Goal: Transaction & Acquisition: Download file/media

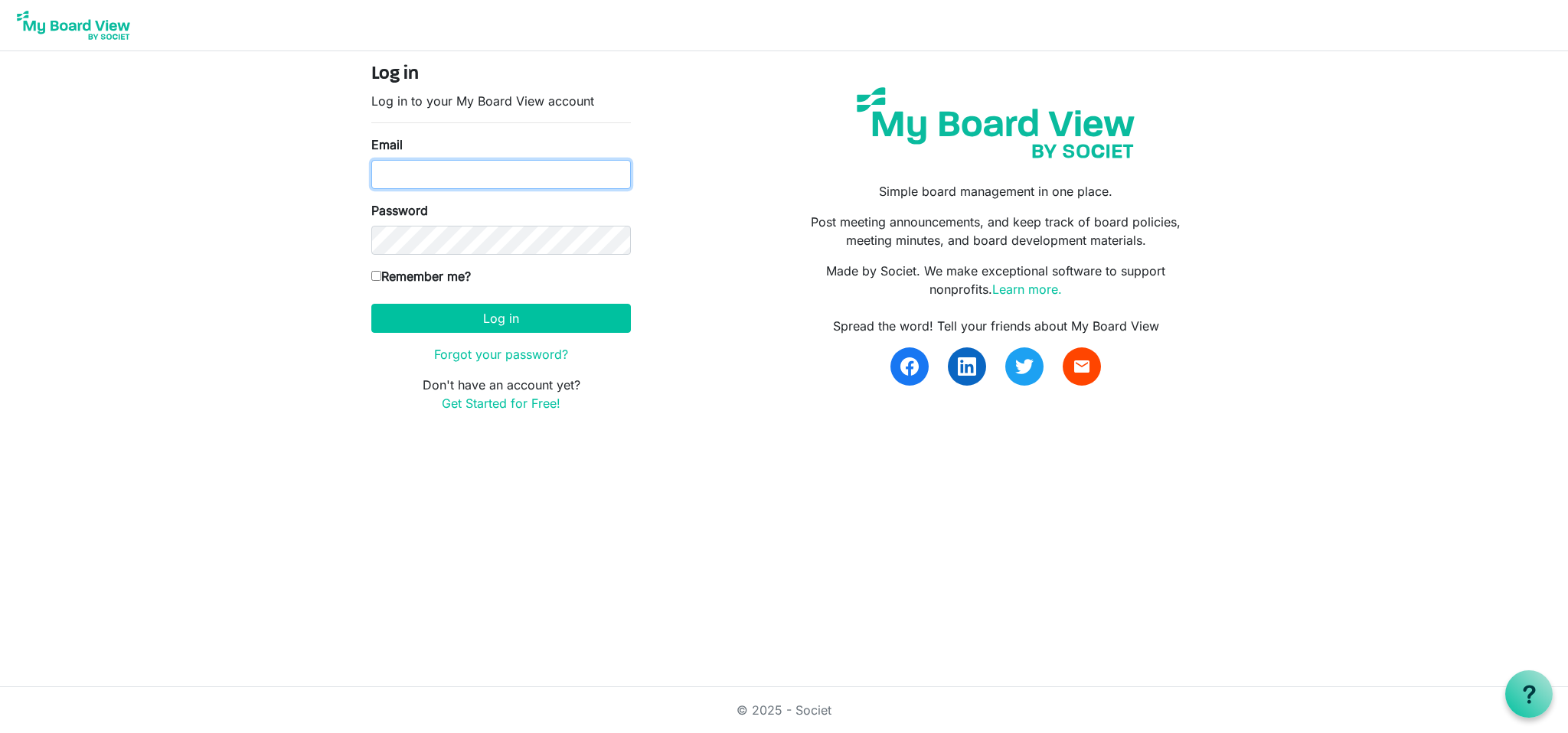
type input "[EMAIL_ADDRESS][DOMAIN_NAME]"
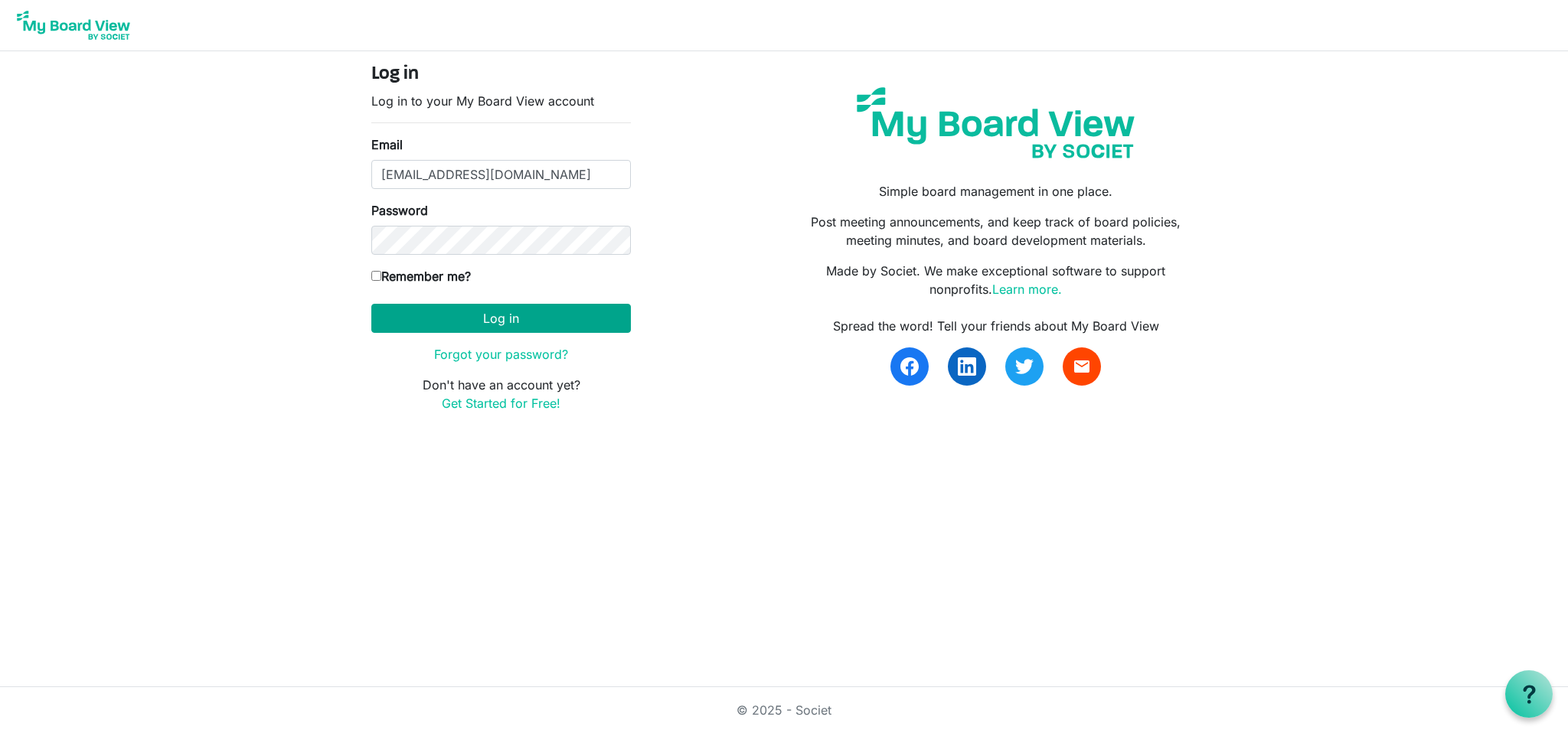
click at [496, 320] on button "Log in" at bounding box center [501, 318] width 260 height 29
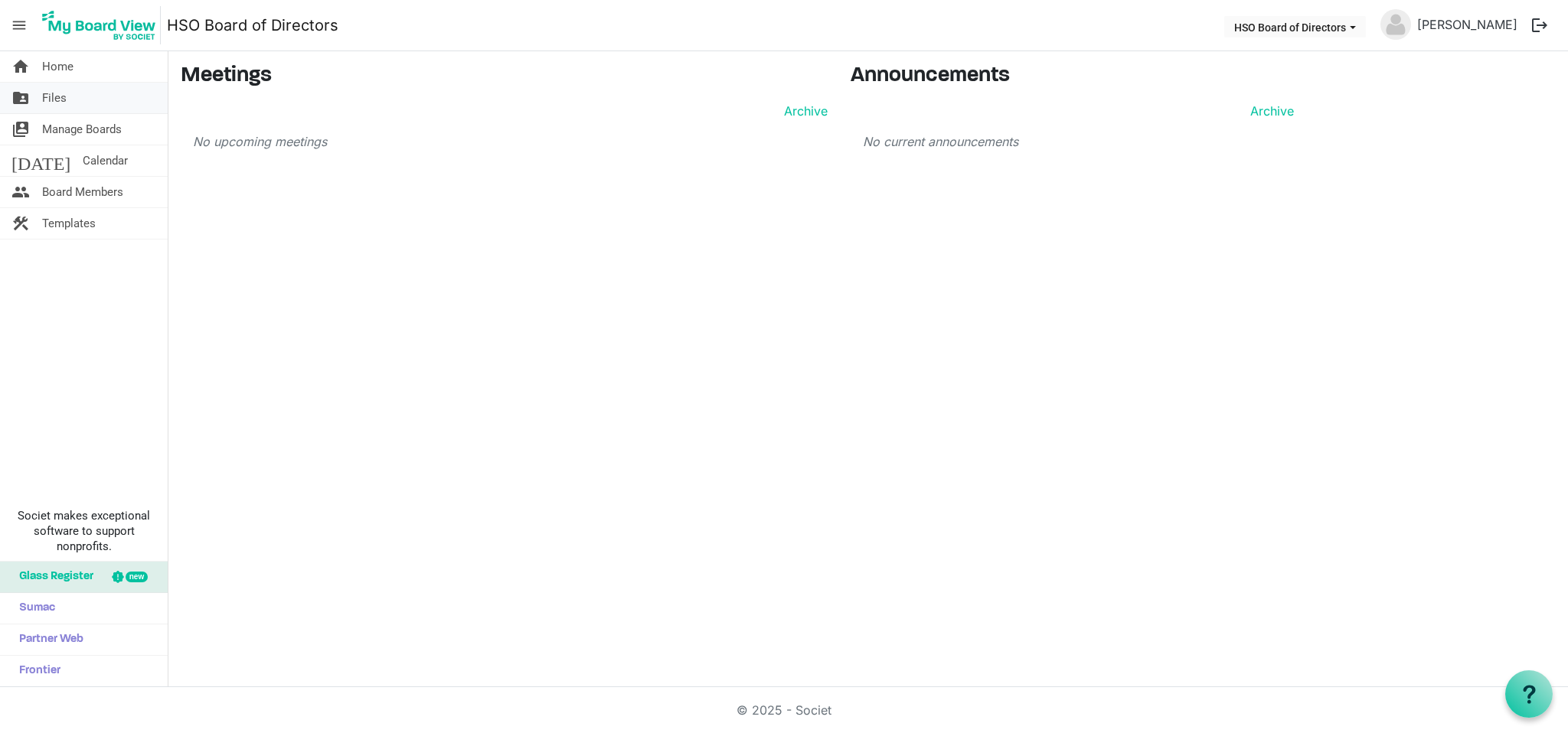
click at [55, 98] on span "Files" at bounding box center [54, 97] width 24 height 31
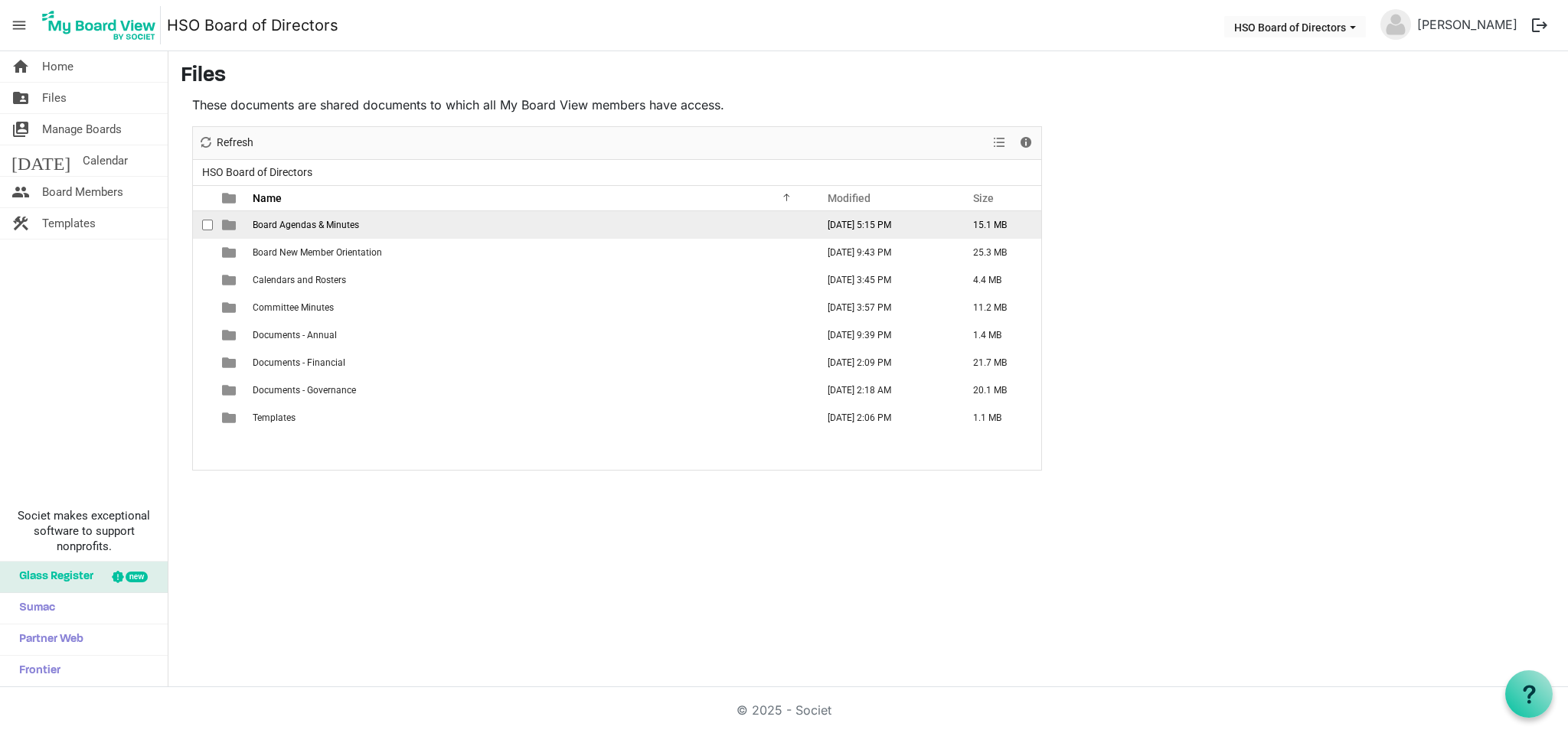
click at [271, 224] on span "Board Agendas & Minutes" at bounding box center [306, 224] width 107 height 10
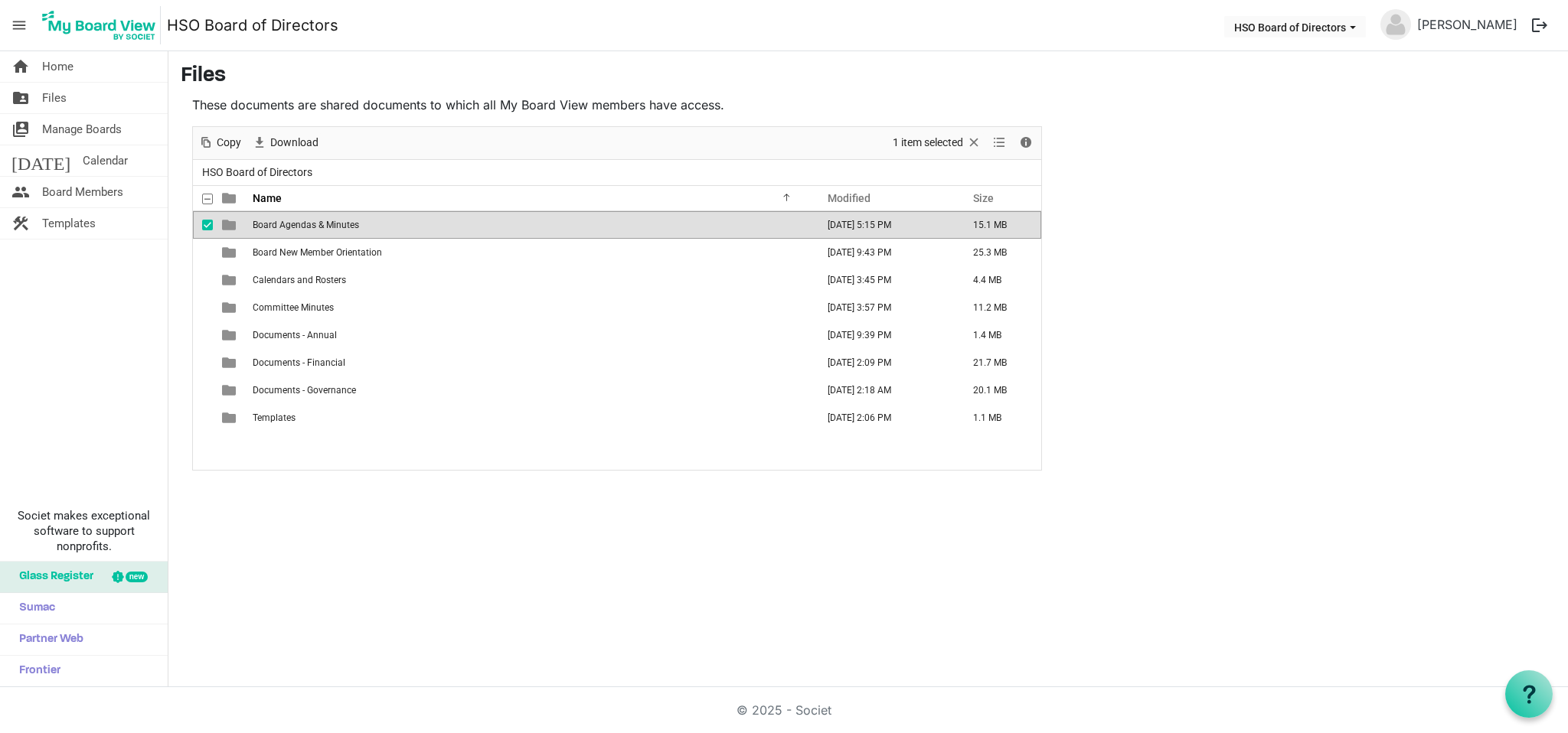
click at [228, 226] on span "is template cell column header type" at bounding box center [229, 225] width 14 height 14
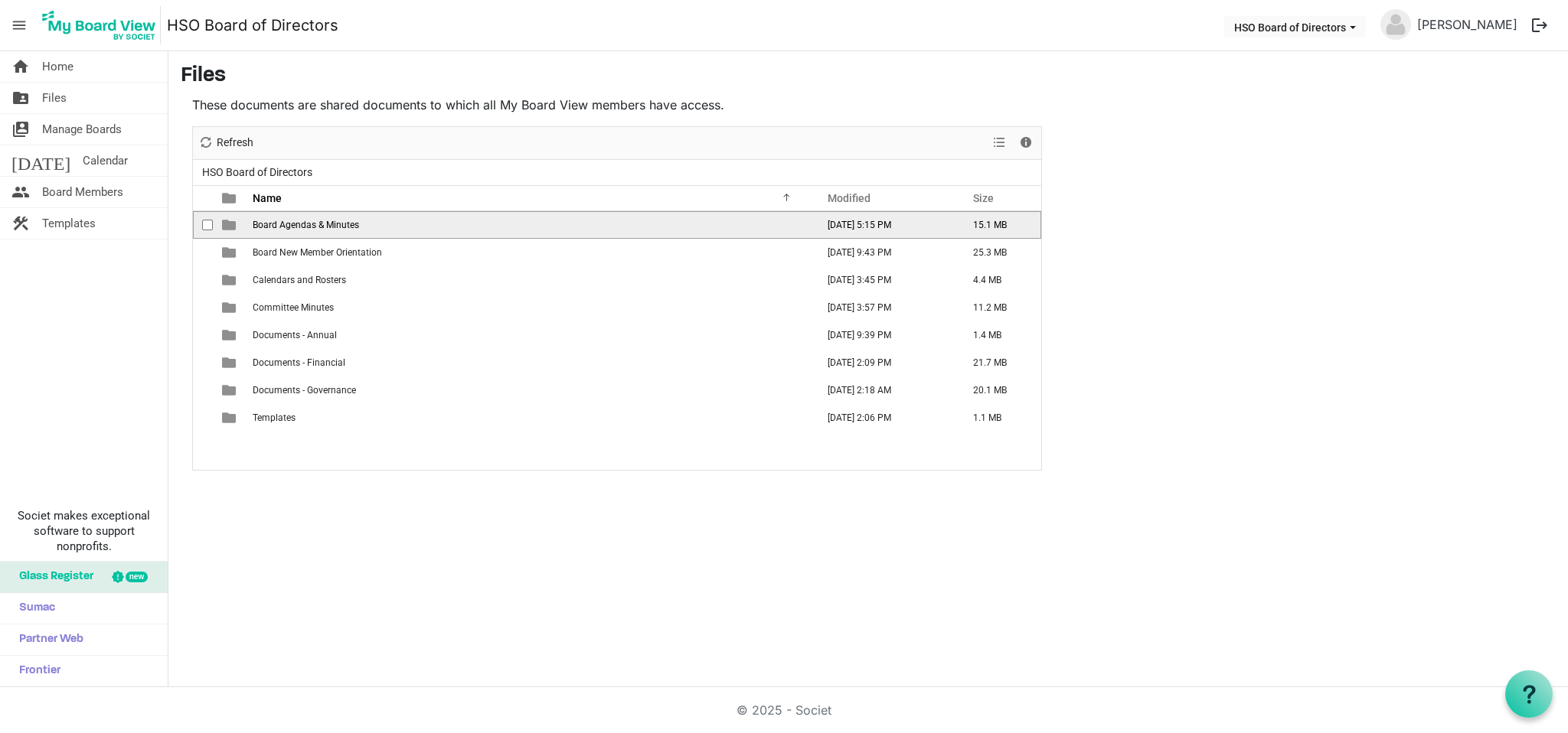
scroll to position [0, 1]
click at [204, 225] on span "checkbox" at bounding box center [207, 224] width 10 height 10
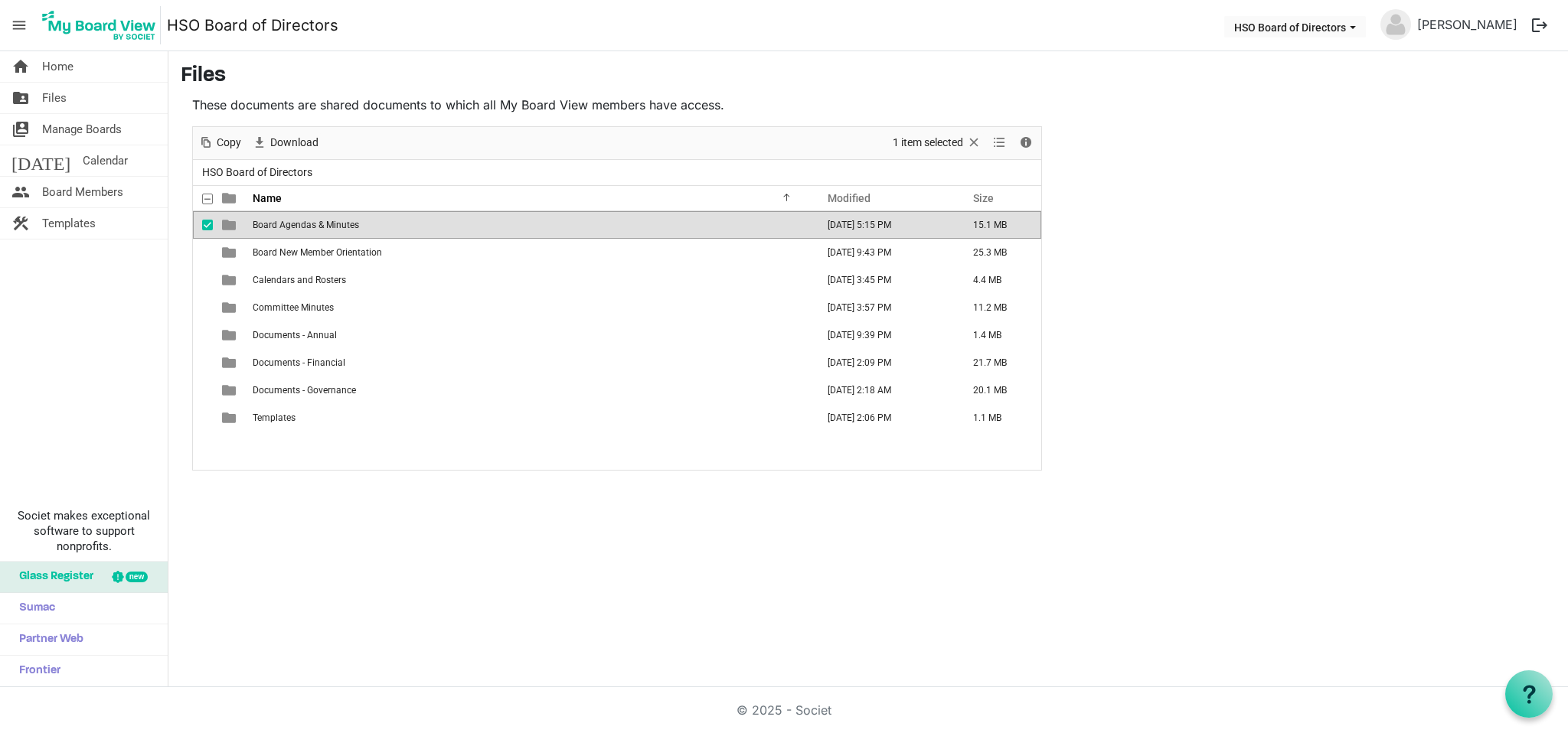
scroll to position [0, 0]
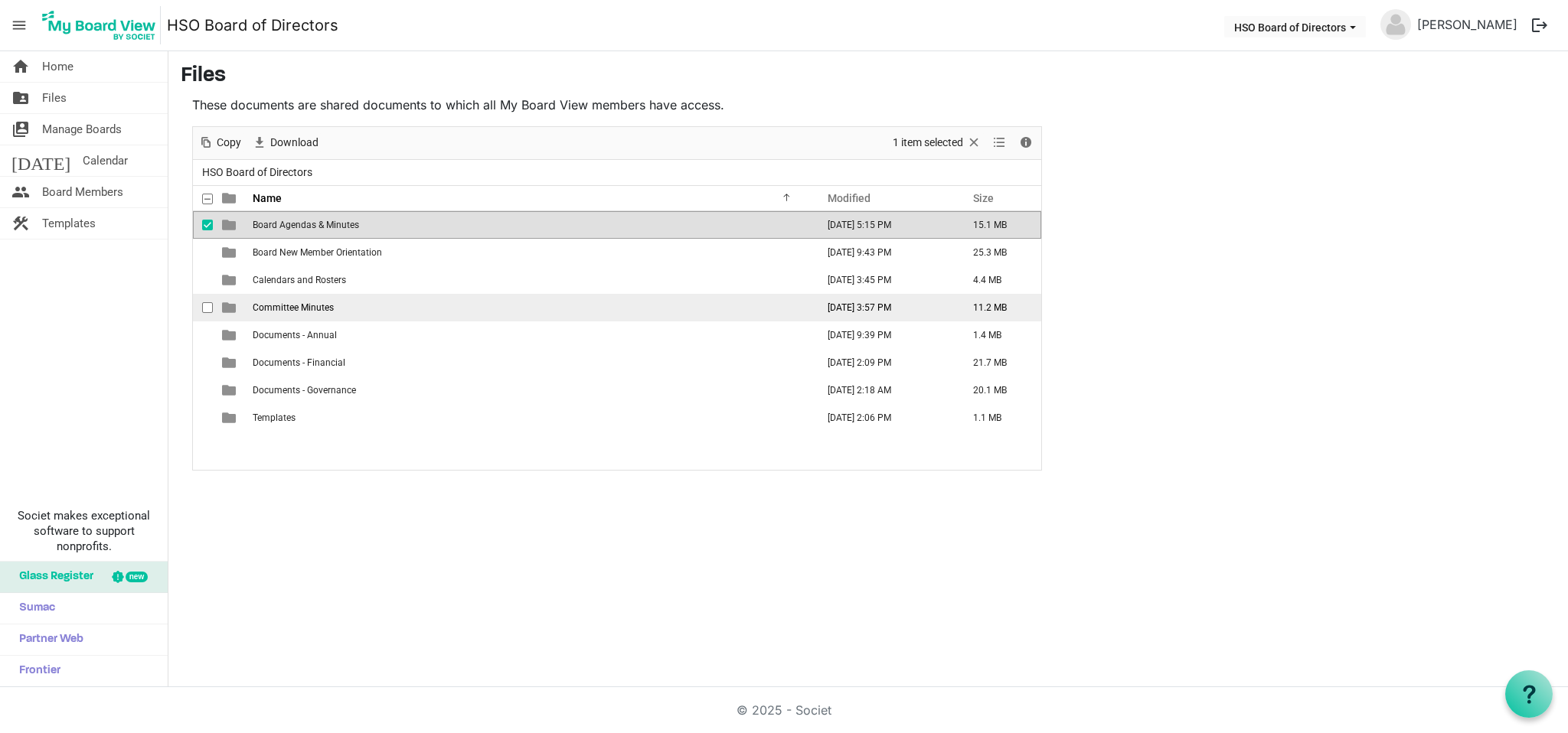
click at [203, 304] on span "checkbox" at bounding box center [207, 307] width 10 height 10
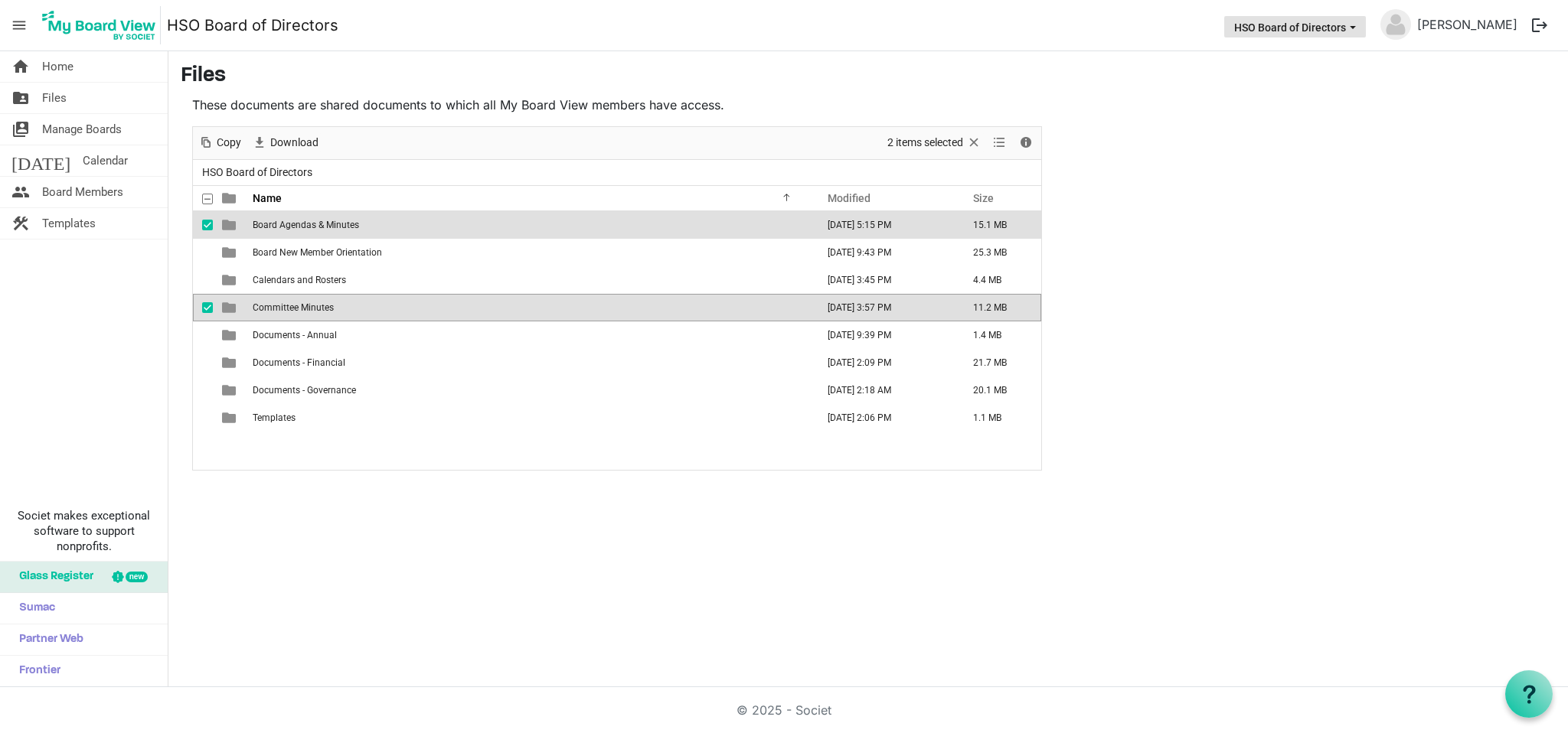
click at [1359, 24] on span "HSO Board of Directors dropdownbutton" at bounding box center [1353, 27] width 14 height 7
click at [1324, 57] on li "HSO Board of Directors" at bounding box center [1300, 57] width 135 height 27
click at [807, 223] on td "Board Agendas & Minutes" at bounding box center [530, 224] width 564 height 27
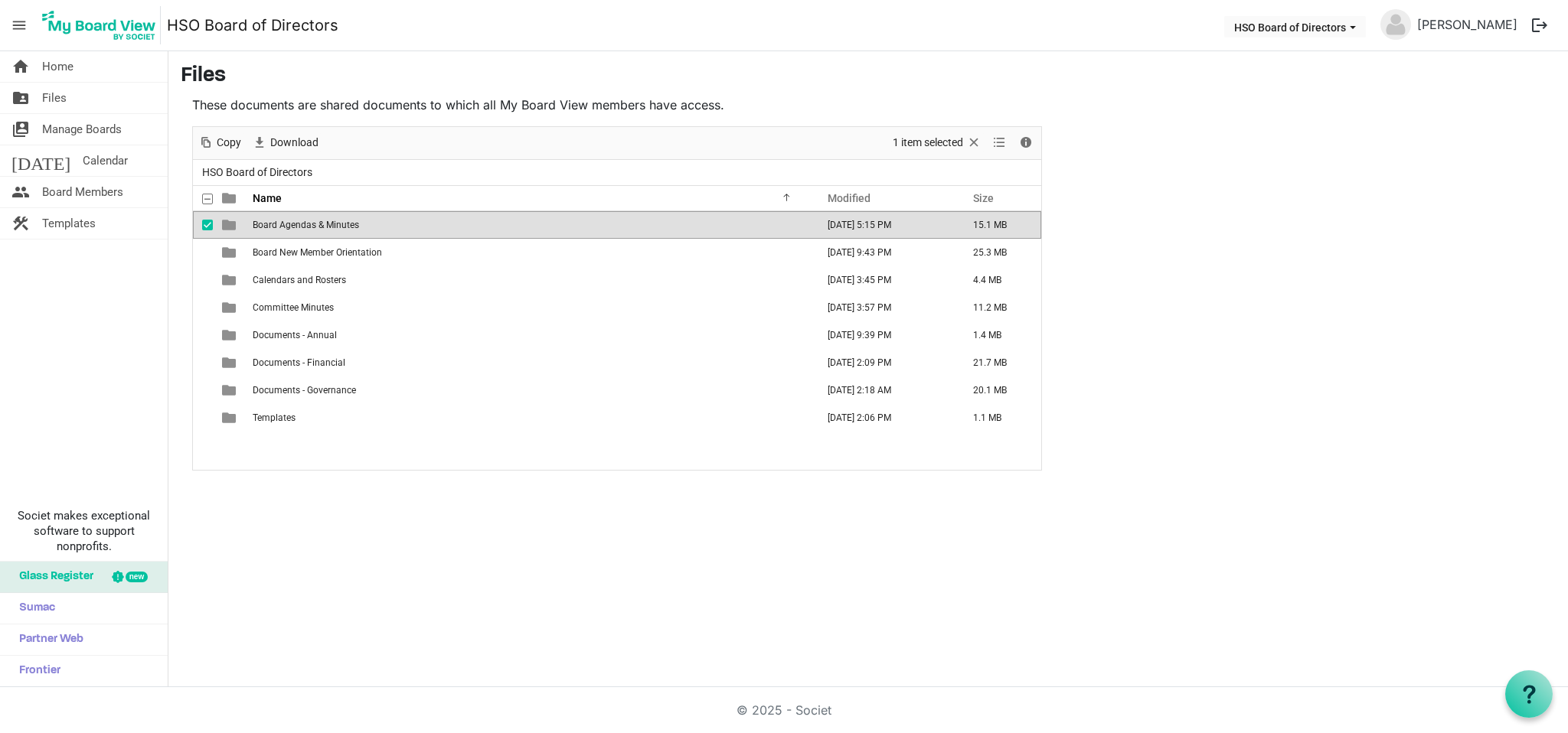
click at [206, 221] on span "checkbox" at bounding box center [207, 224] width 10 height 10
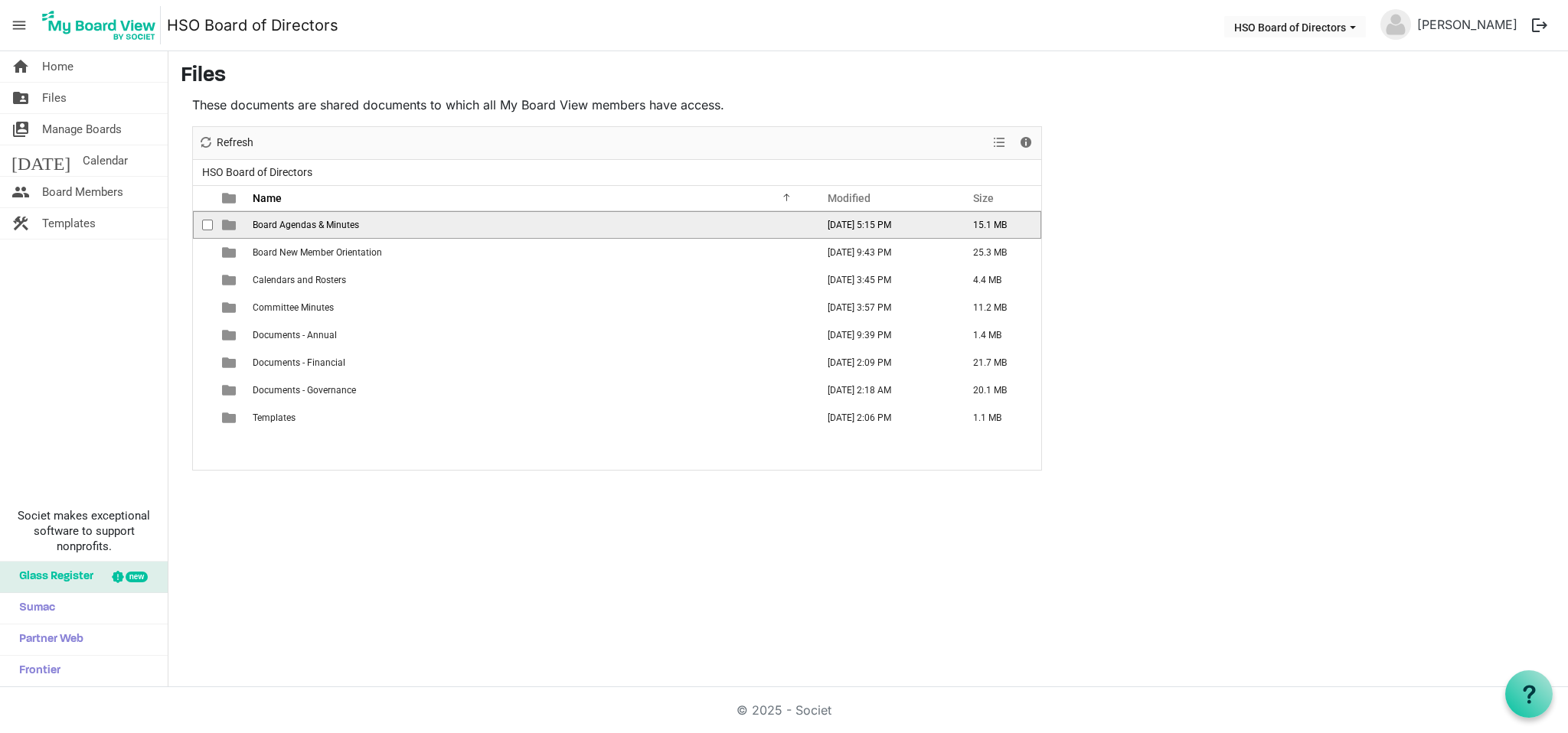
click at [206, 221] on span "checkbox" at bounding box center [207, 224] width 10 height 10
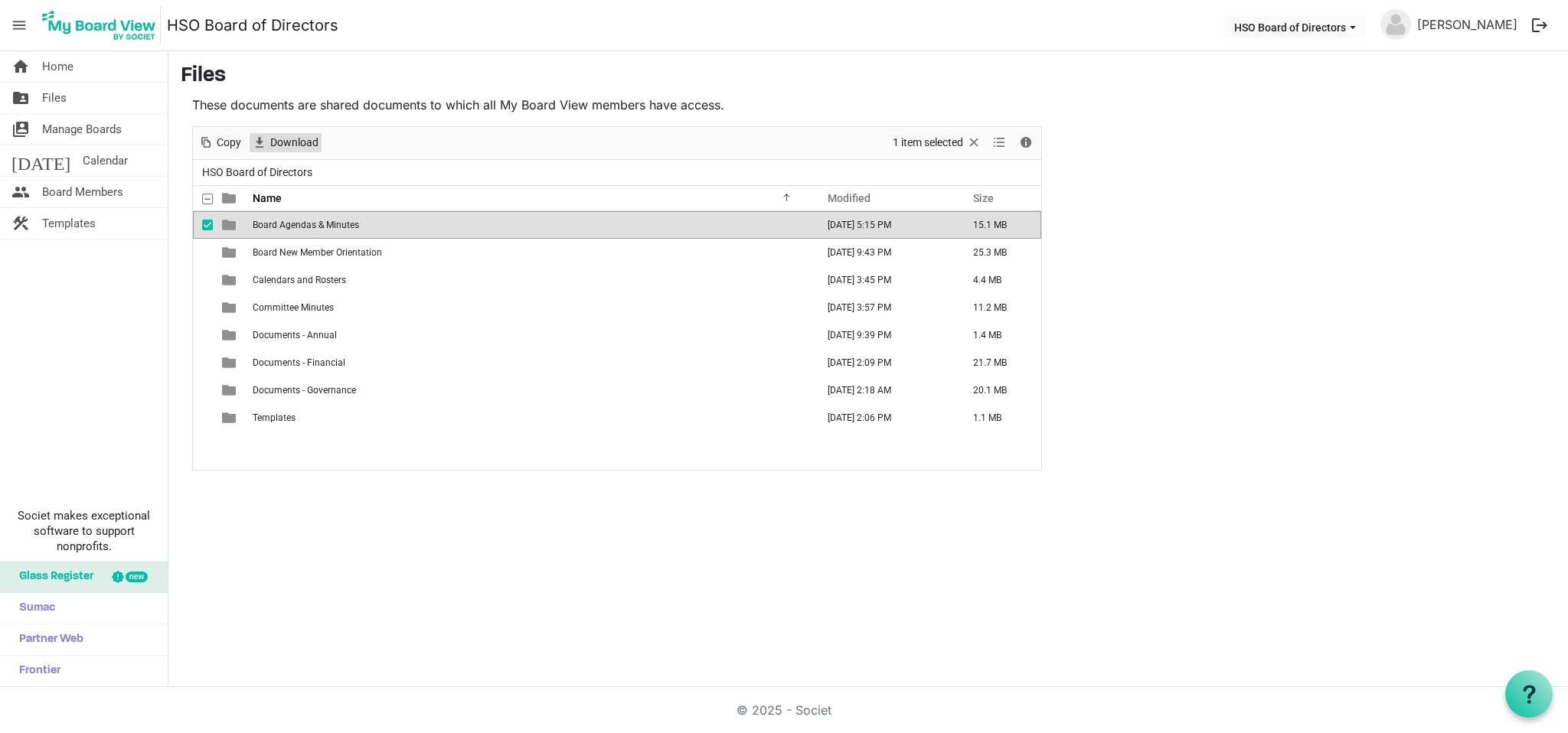
click at [276, 137] on span "Download" at bounding box center [294, 142] width 52 height 19
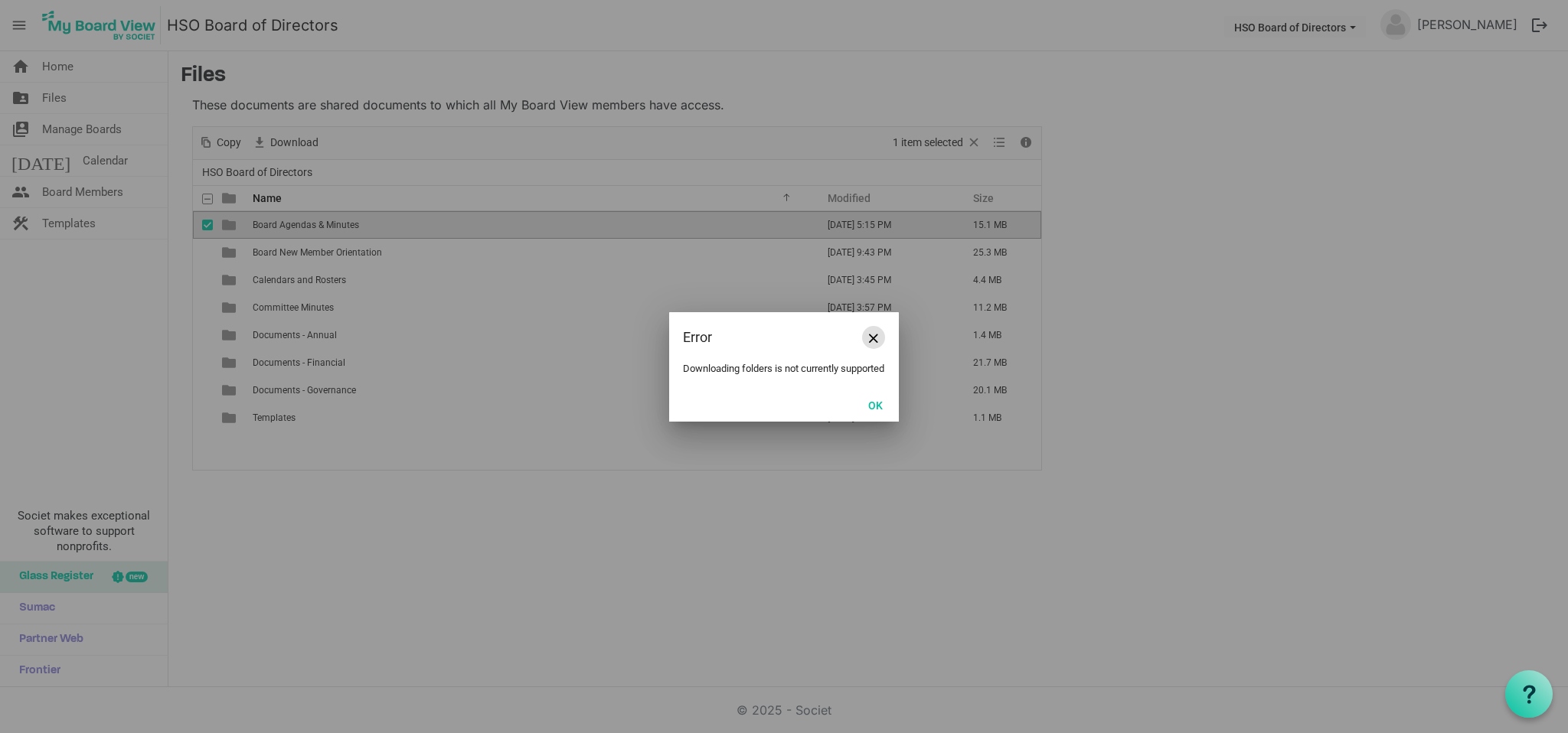
click at [875, 334] on span "Close" at bounding box center [874, 338] width 9 height 9
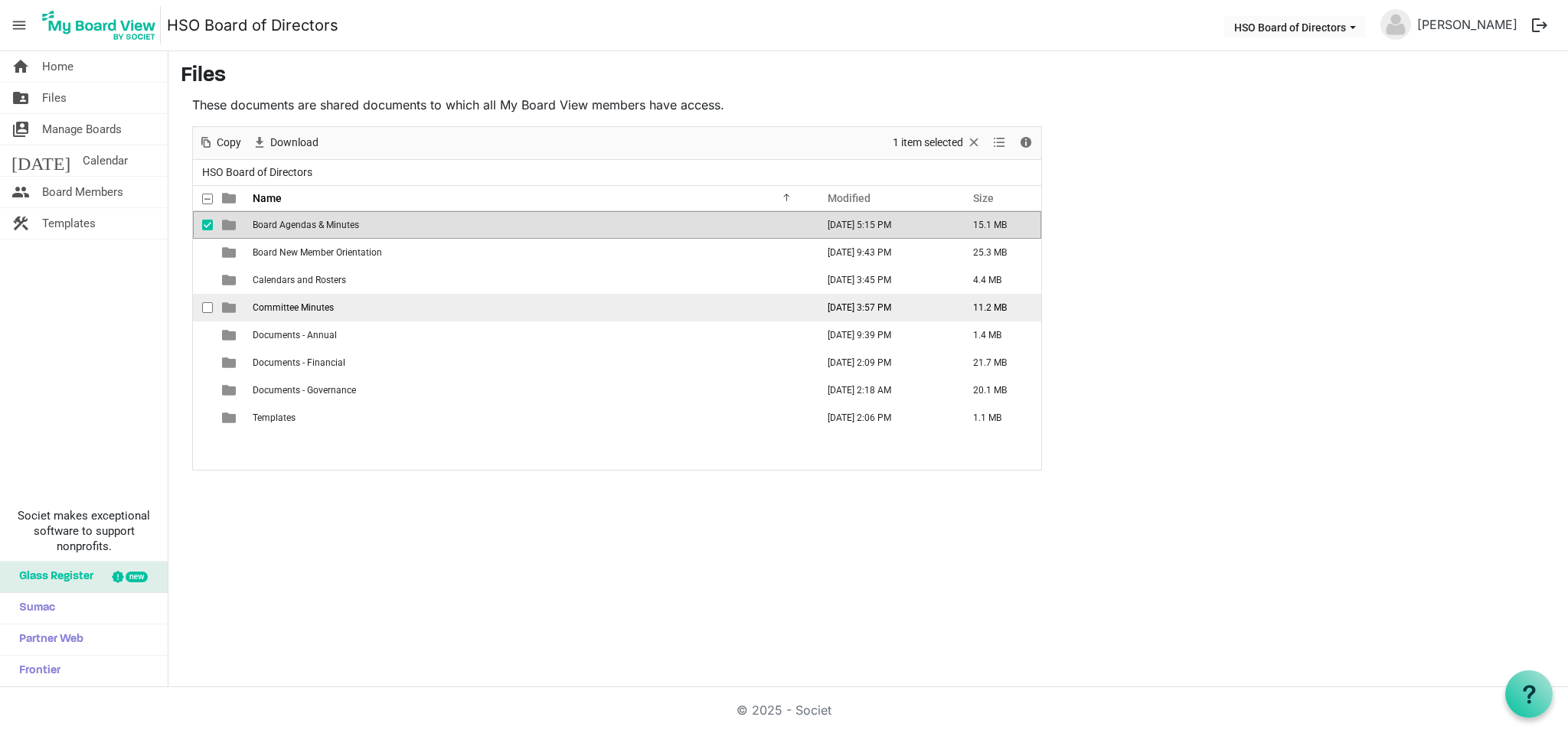
click at [212, 307] on span "checkbox" at bounding box center [207, 307] width 10 height 10
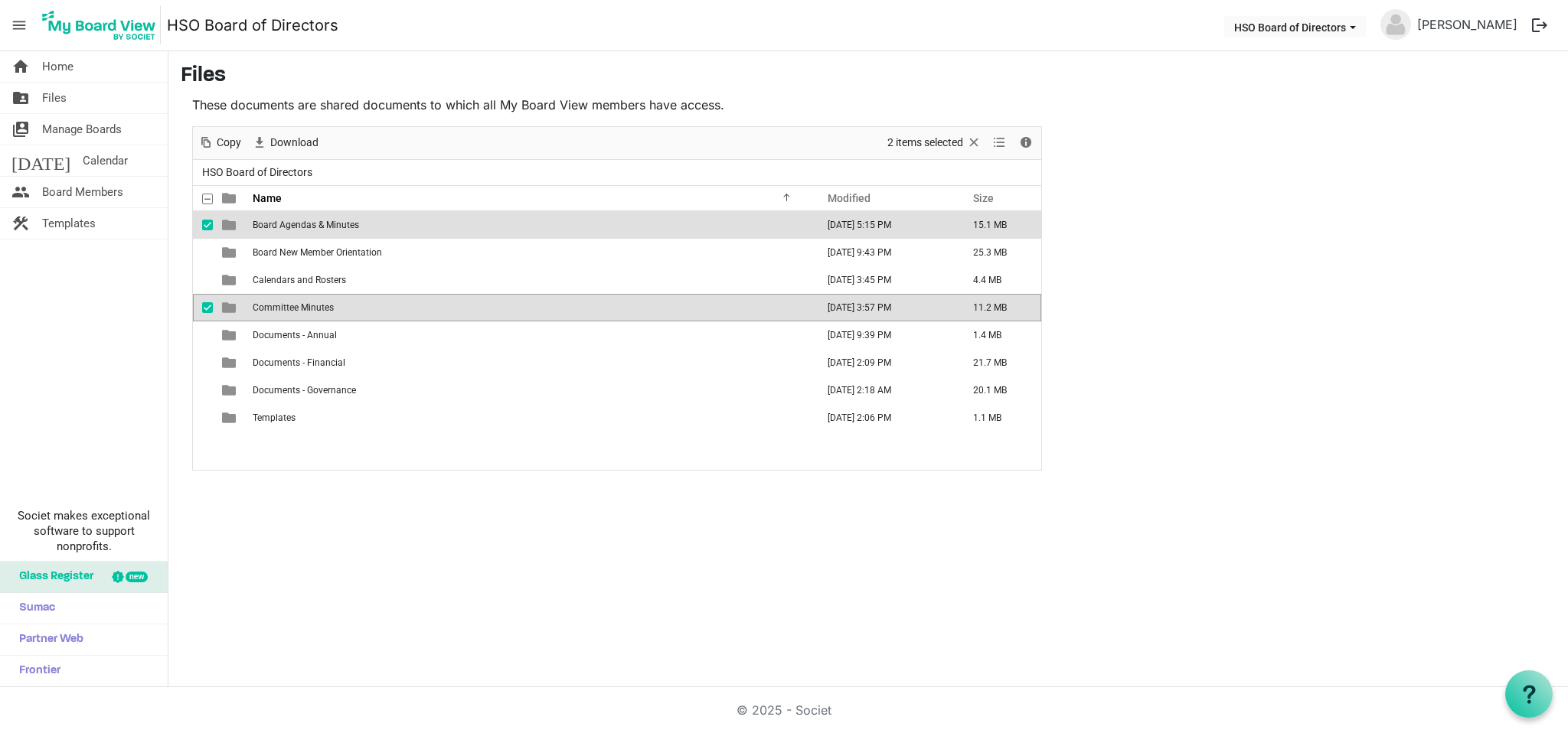
click at [226, 308] on span "is template cell column header type" at bounding box center [229, 307] width 14 height 14
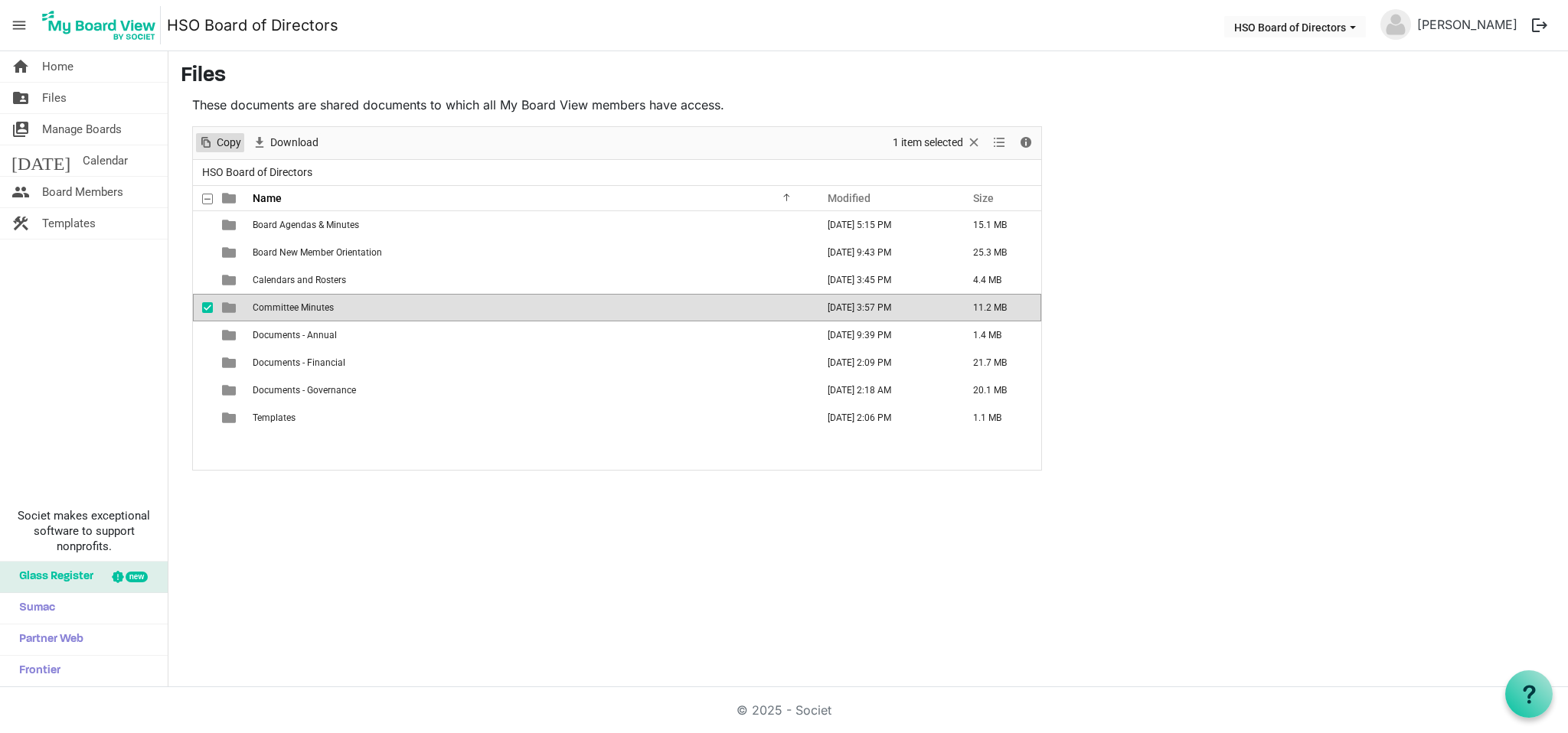
click at [213, 142] on span "Copy" at bounding box center [206, 142] width 19 height 19
click at [287, 144] on span "Download" at bounding box center [294, 142] width 52 height 19
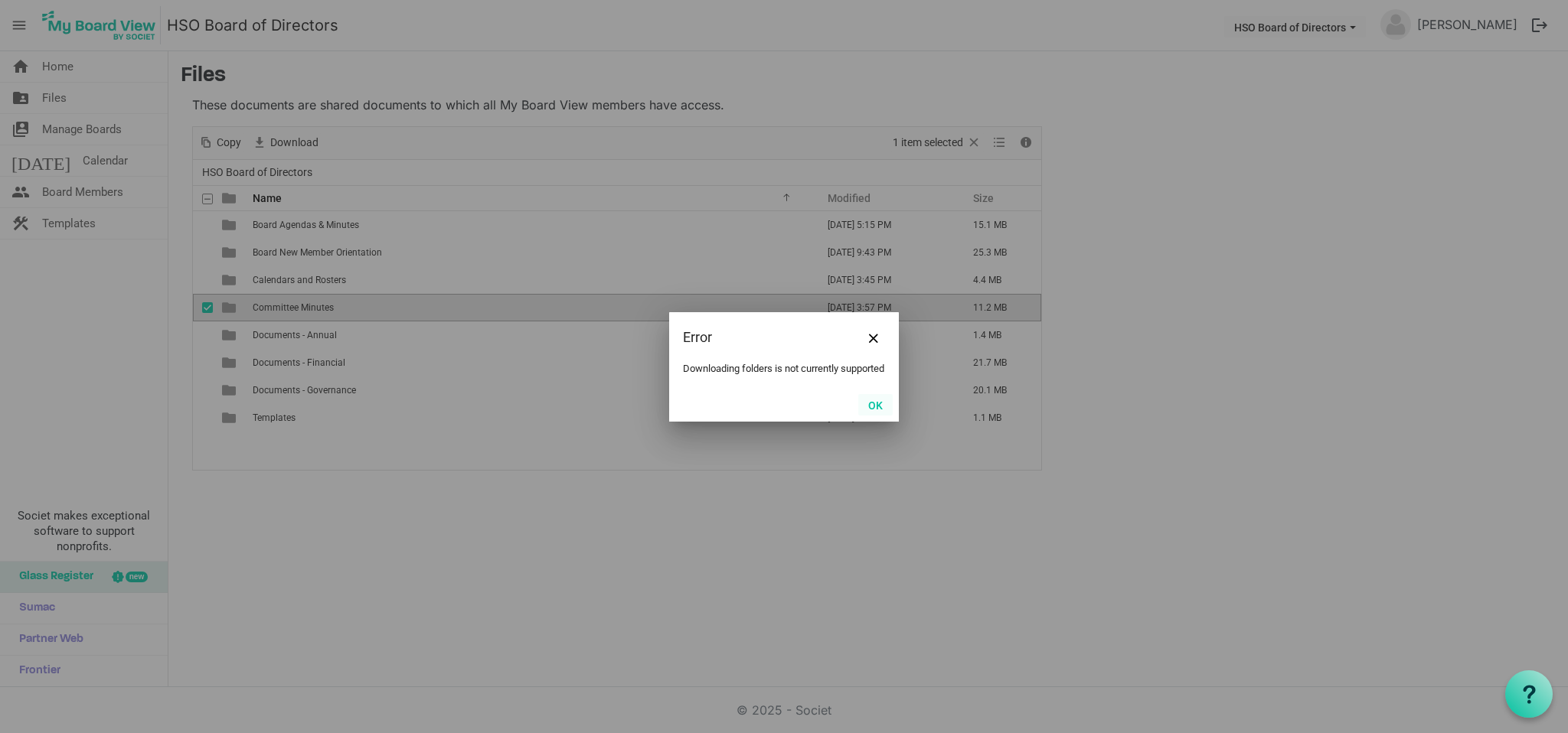
click at [881, 411] on button "OK" at bounding box center [875, 405] width 35 height 22
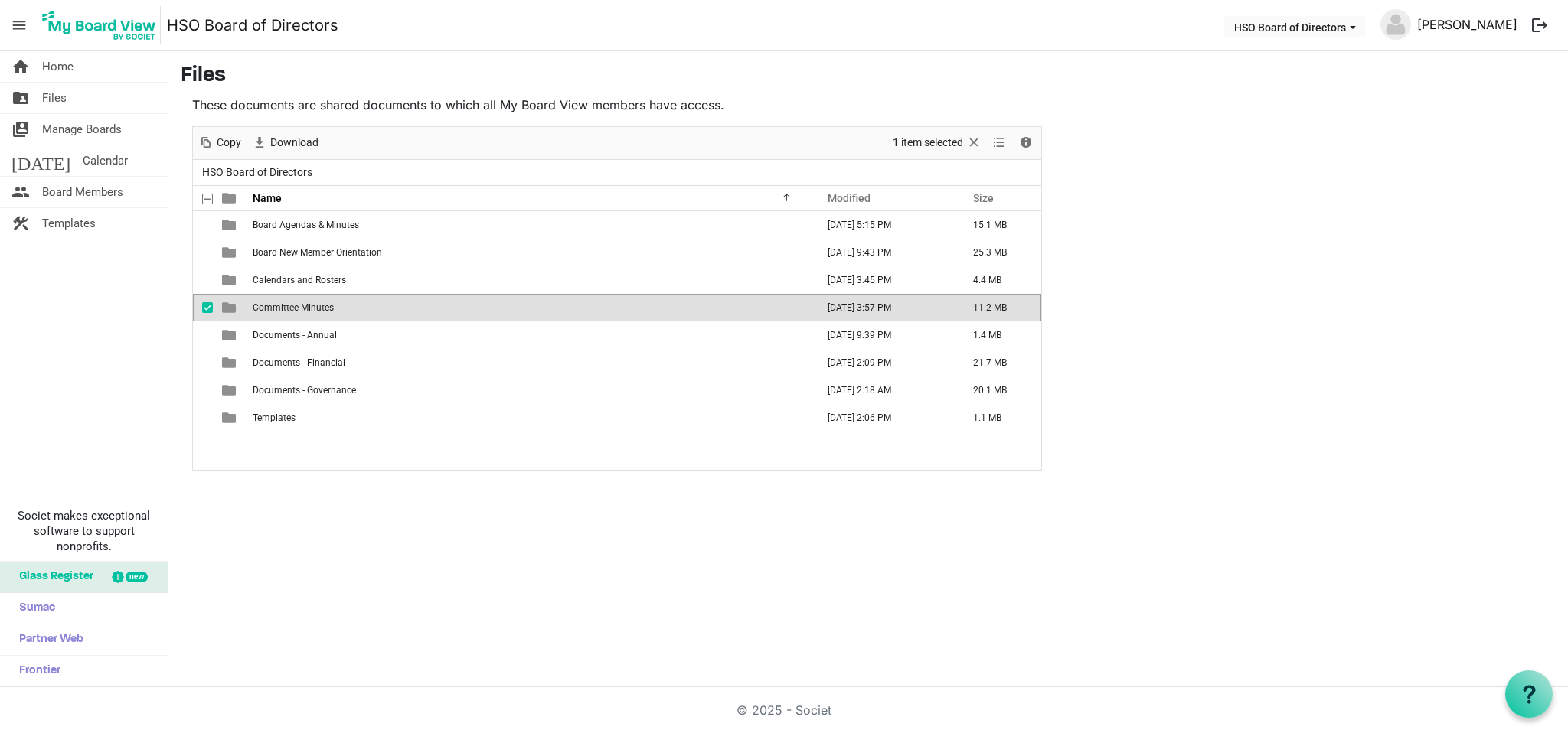
click at [1462, 27] on link "[PERSON_NAME]" at bounding box center [1468, 24] width 113 height 31
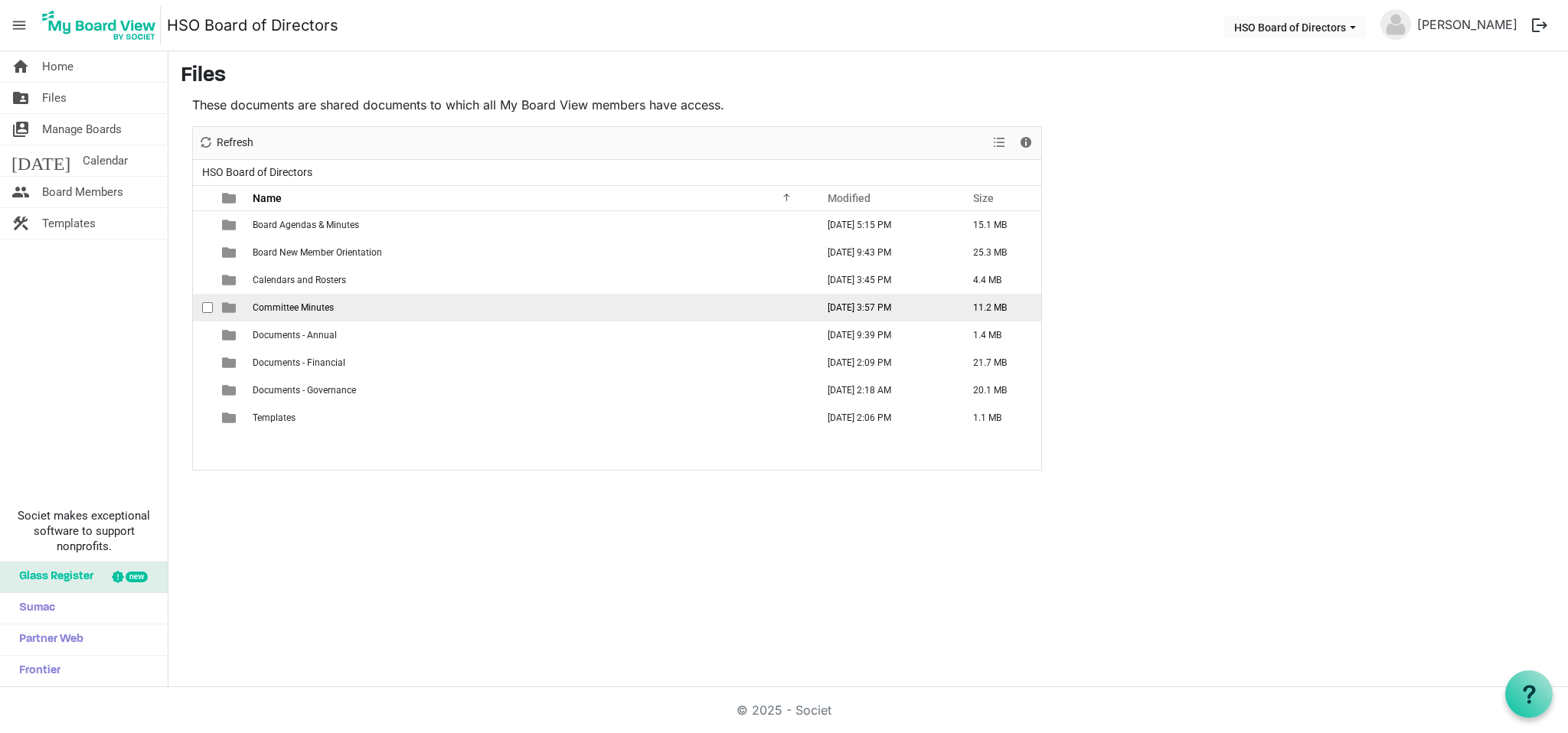
click at [205, 306] on span "checkbox" at bounding box center [207, 307] width 10 height 10
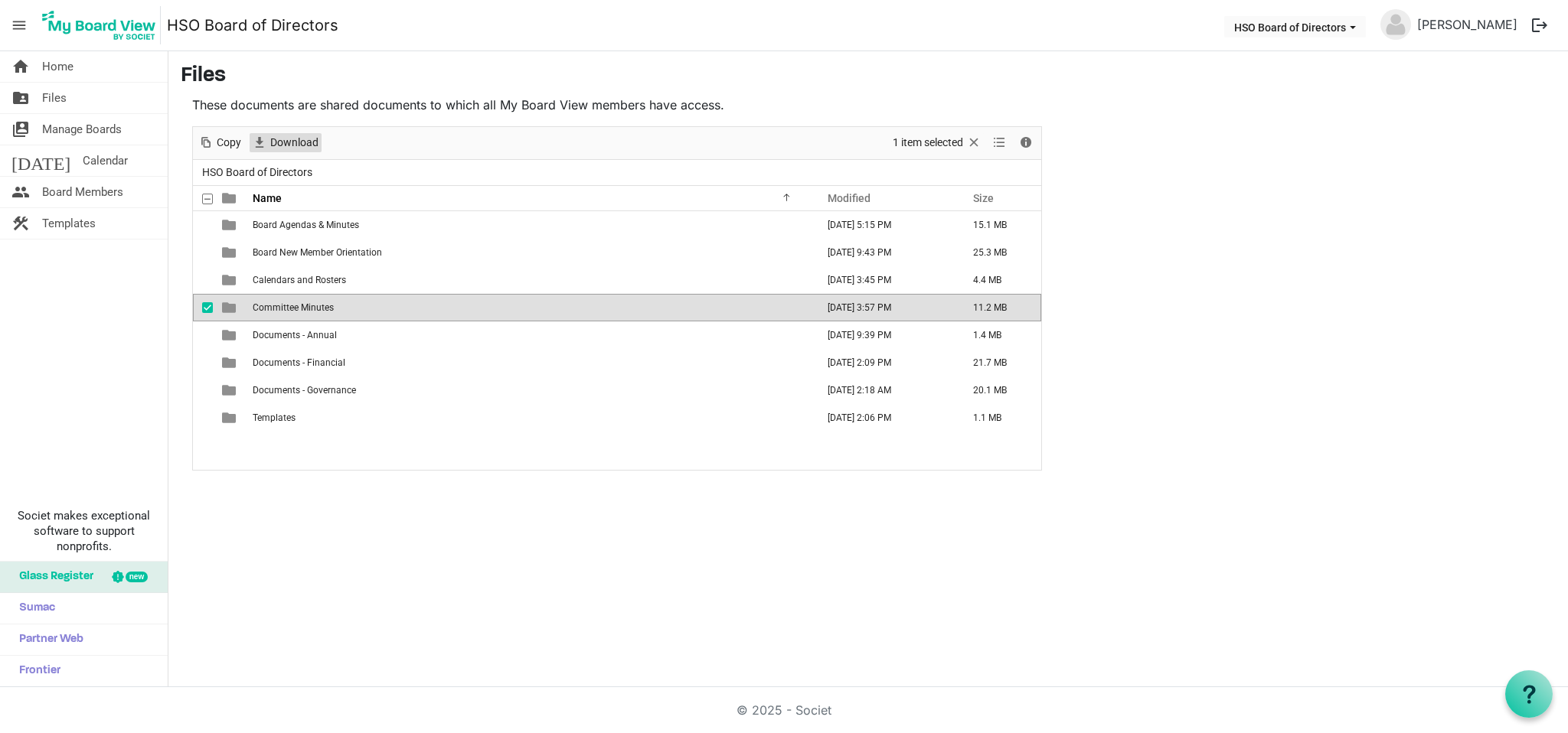
click at [291, 140] on span "Download" at bounding box center [294, 142] width 52 height 19
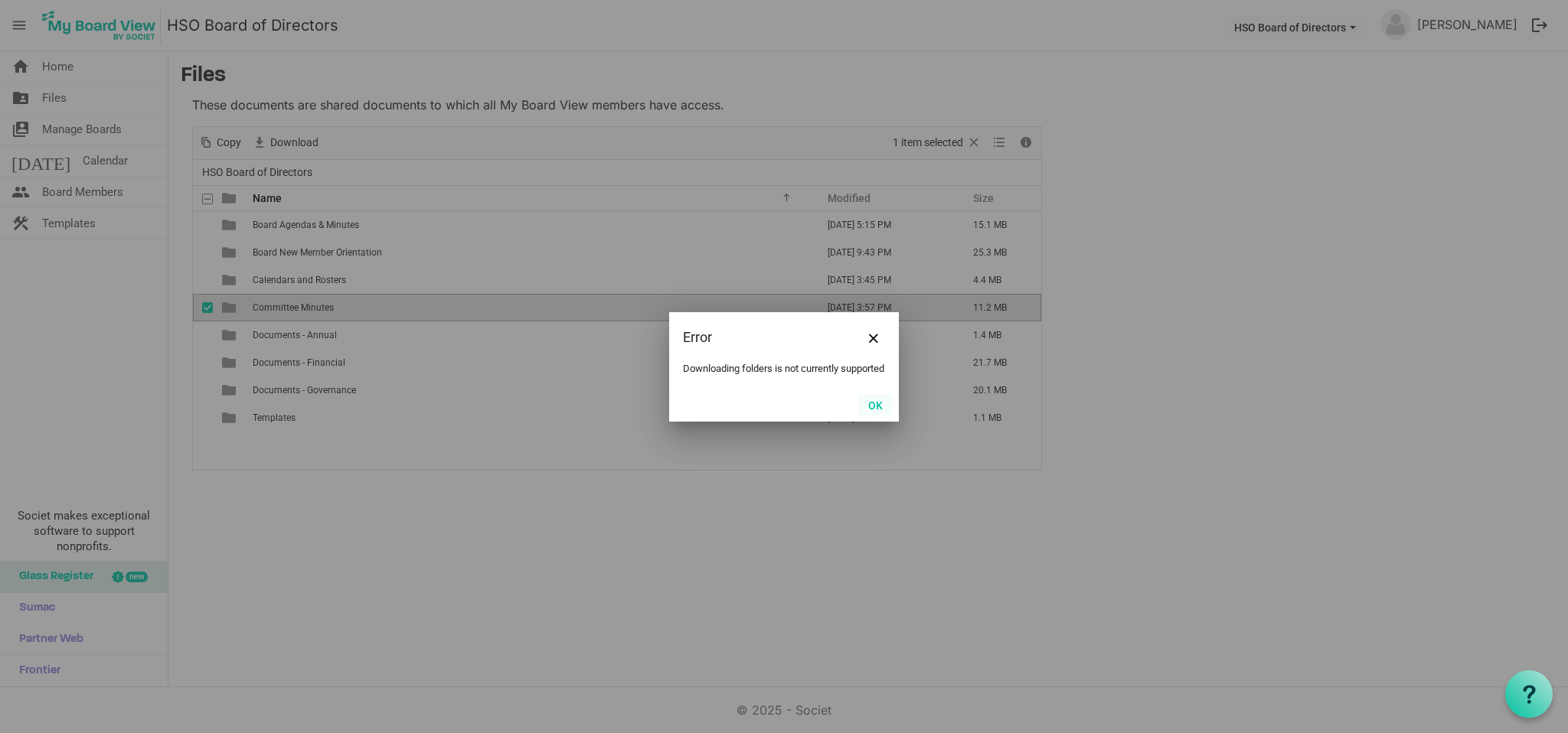
click at [876, 406] on button "OK" at bounding box center [875, 405] width 35 height 22
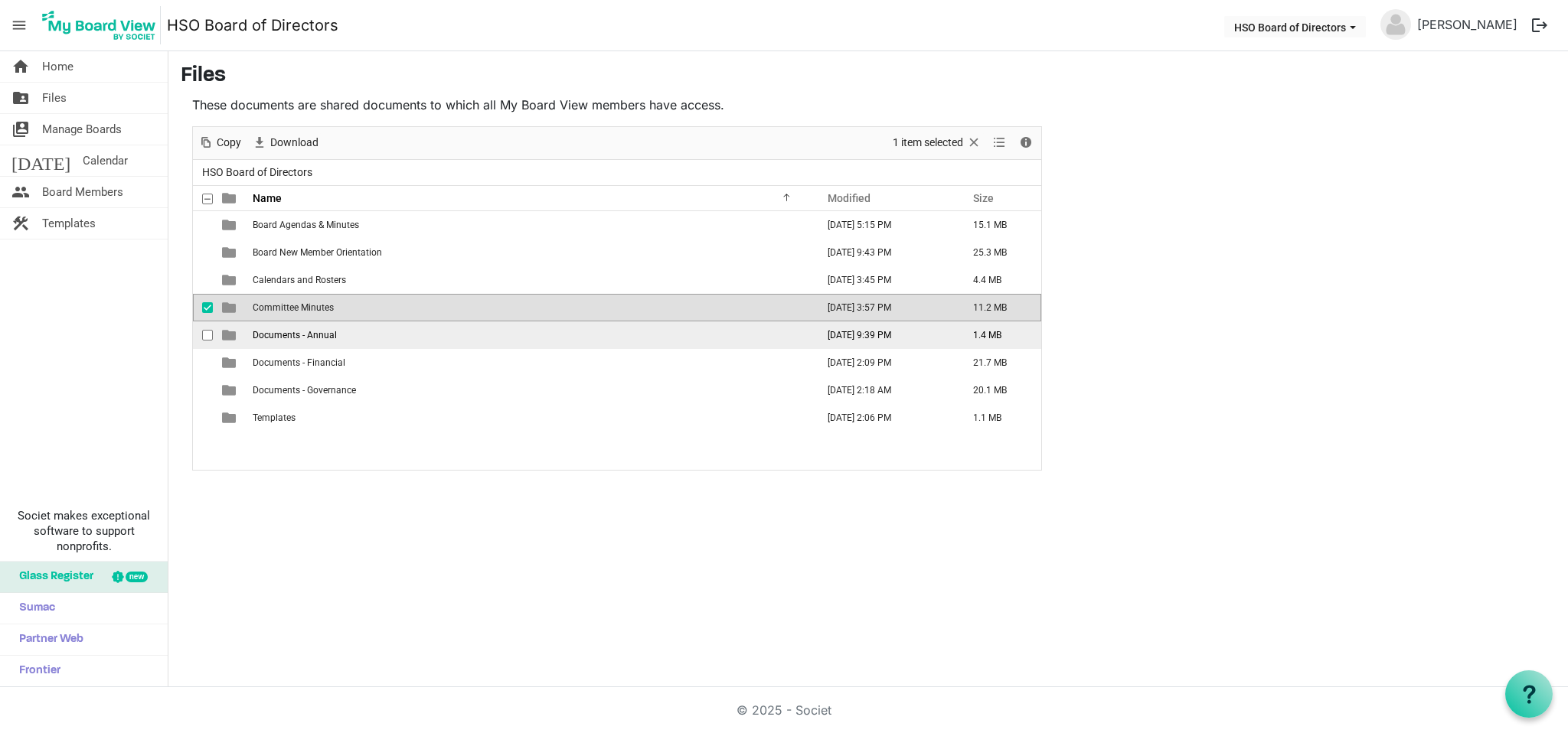
click at [206, 336] on span "checkbox" at bounding box center [207, 335] width 10 height 10
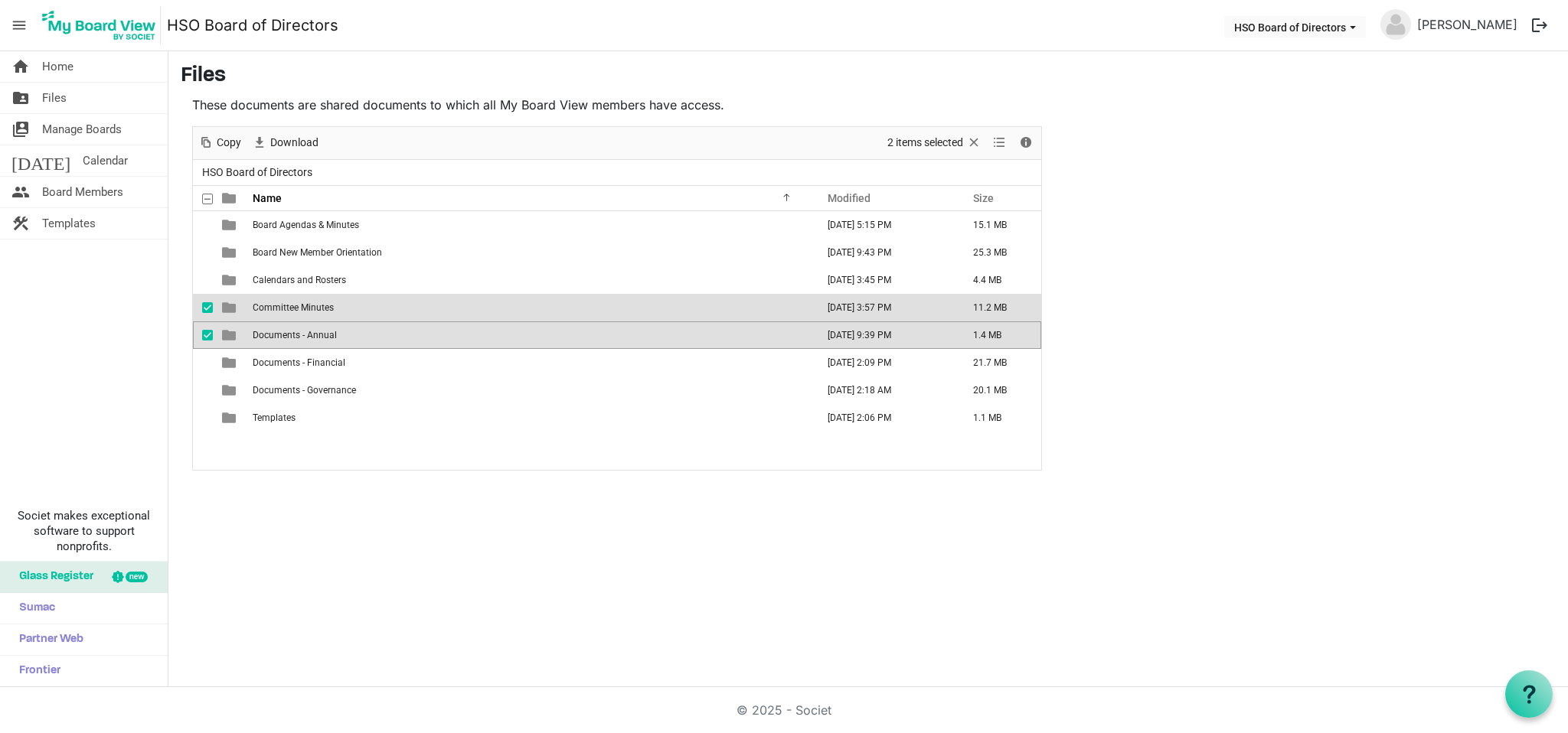
click at [309, 303] on span "Committee Minutes" at bounding box center [293, 307] width 82 height 10
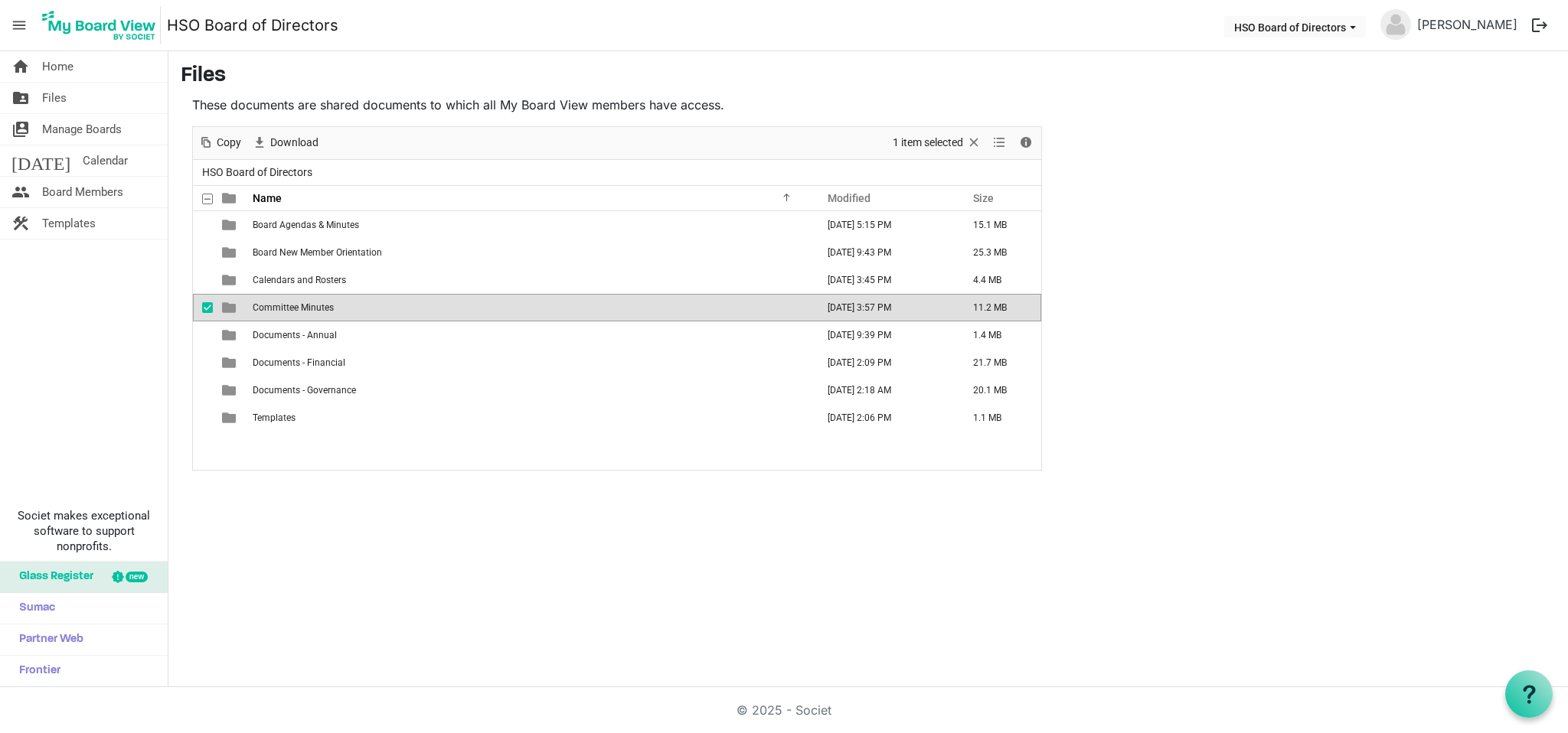
click at [228, 305] on span "is template cell column header type" at bounding box center [229, 307] width 14 height 14
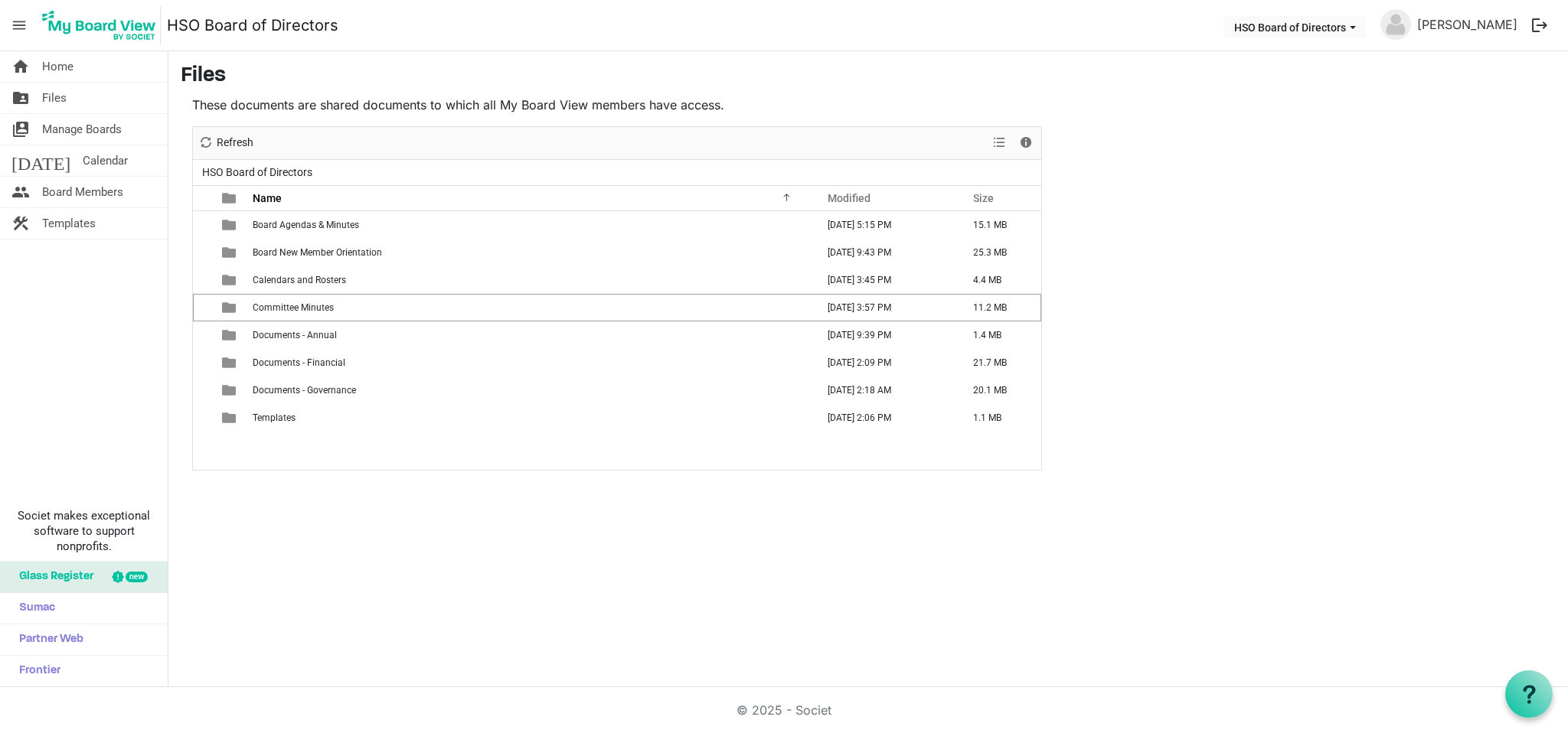
click at [228, 305] on span "is template cell column header type" at bounding box center [229, 307] width 14 height 14
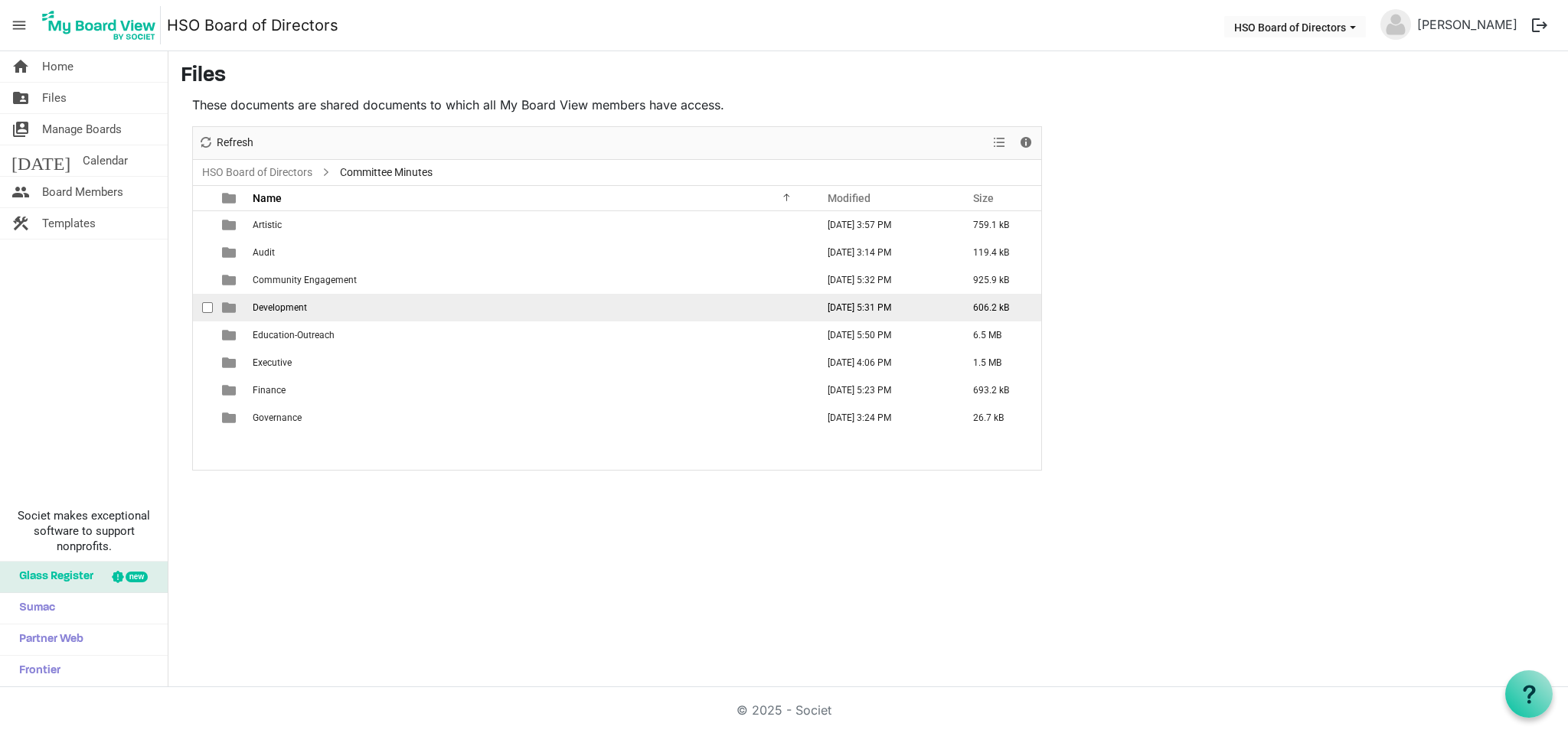
click at [210, 305] on span "checkbox" at bounding box center [207, 307] width 10 height 10
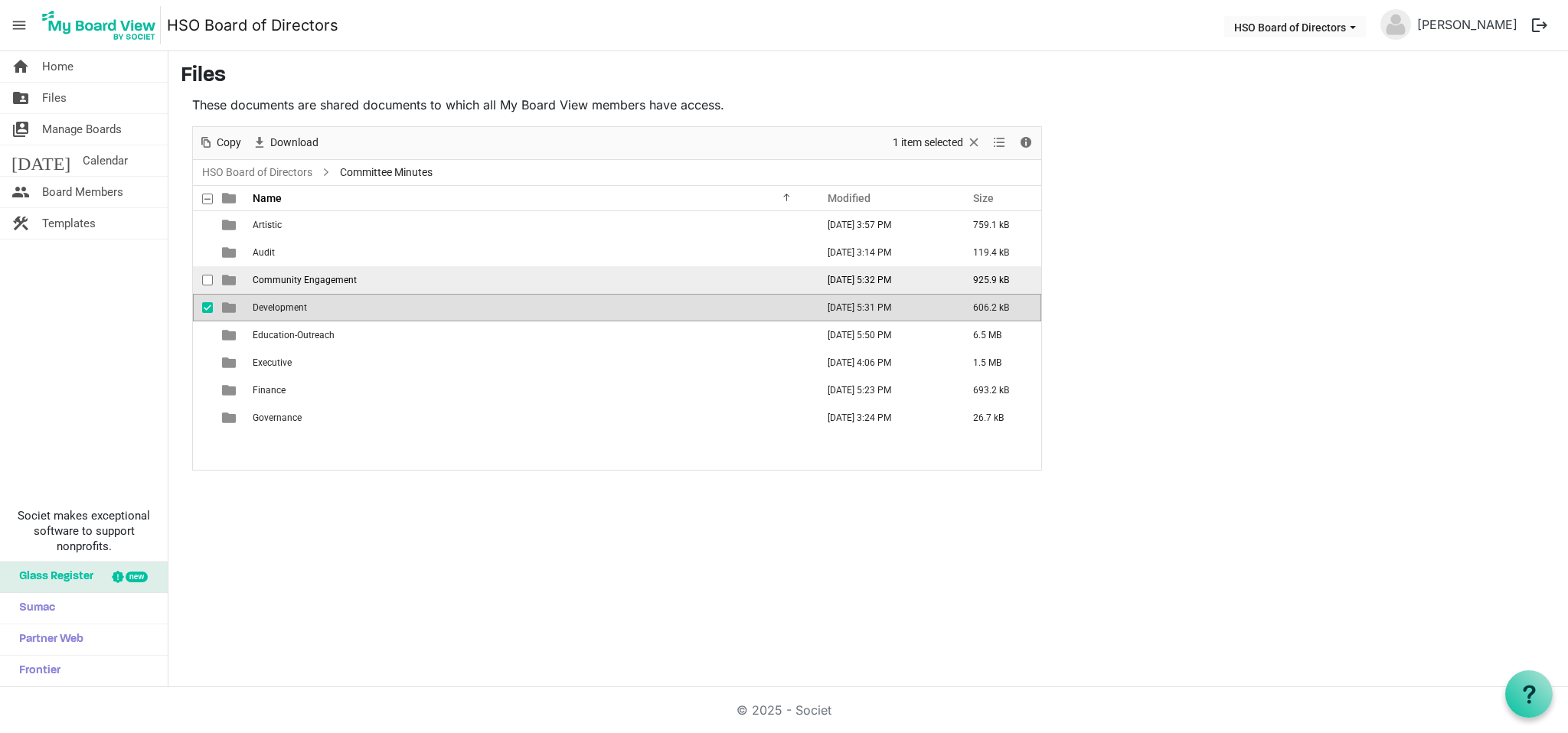
click at [206, 279] on span "checkbox" at bounding box center [207, 279] width 10 height 10
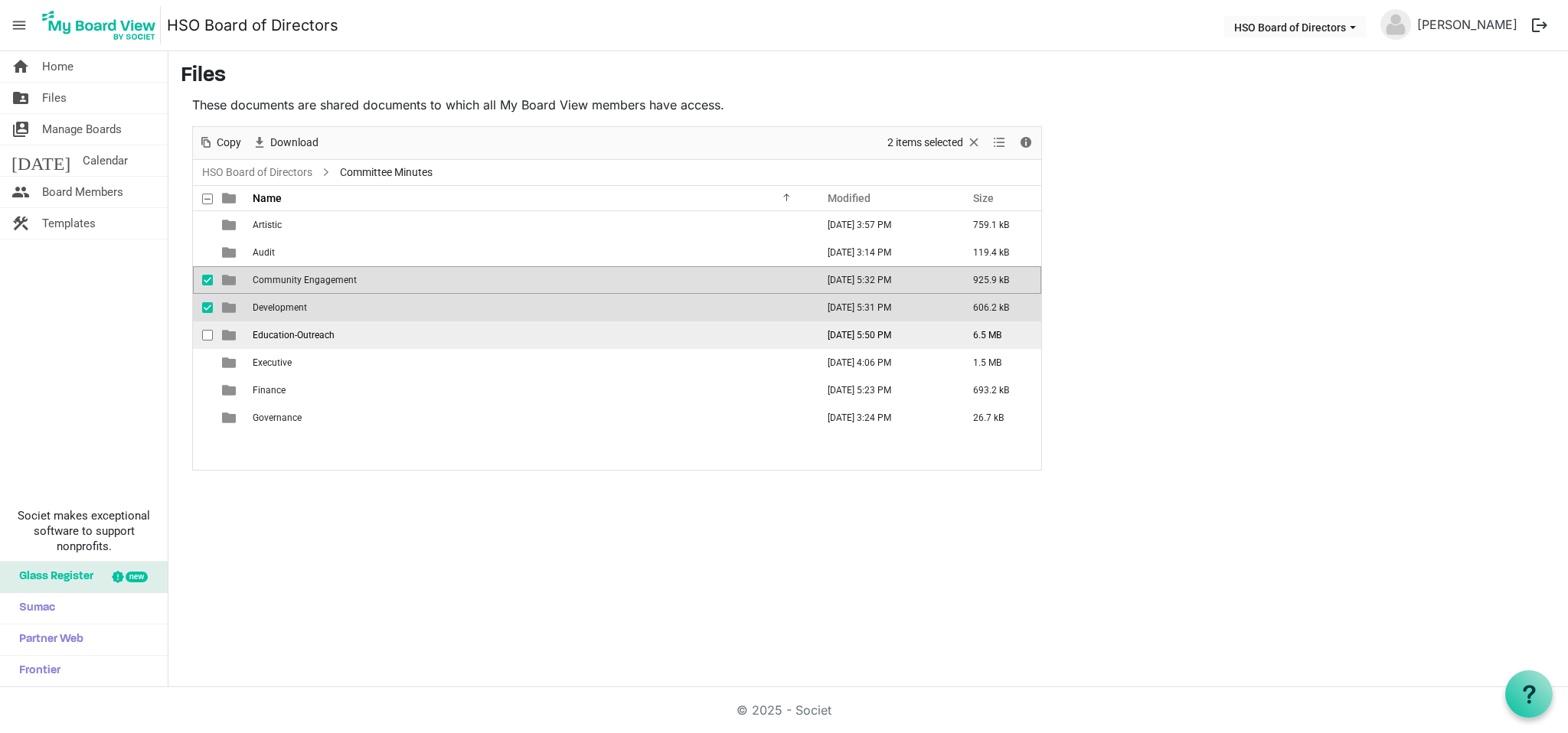
click at [309, 337] on span "Education-Outreach" at bounding box center [293, 335] width 82 height 10
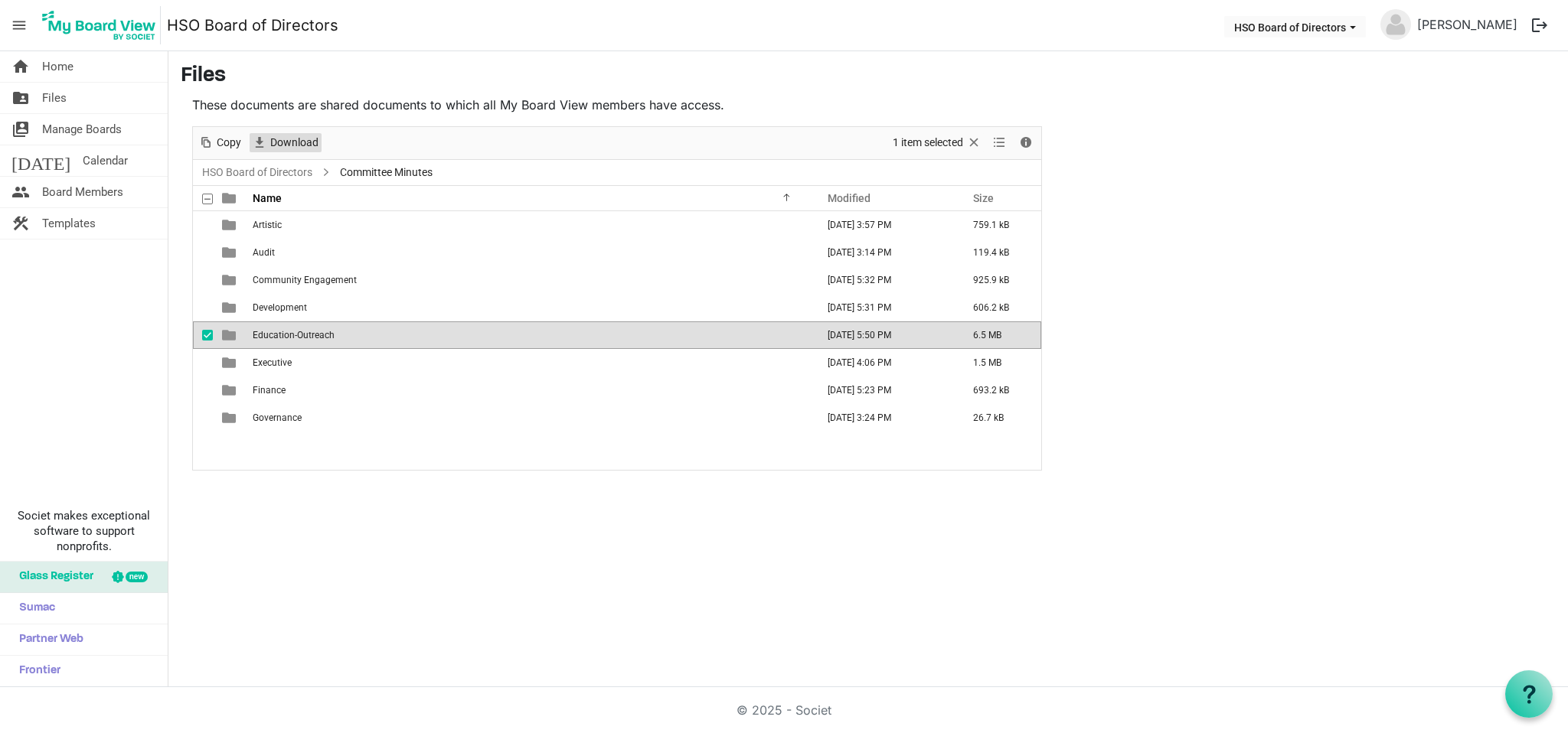
click at [293, 140] on span "Download" at bounding box center [294, 142] width 52 height 19
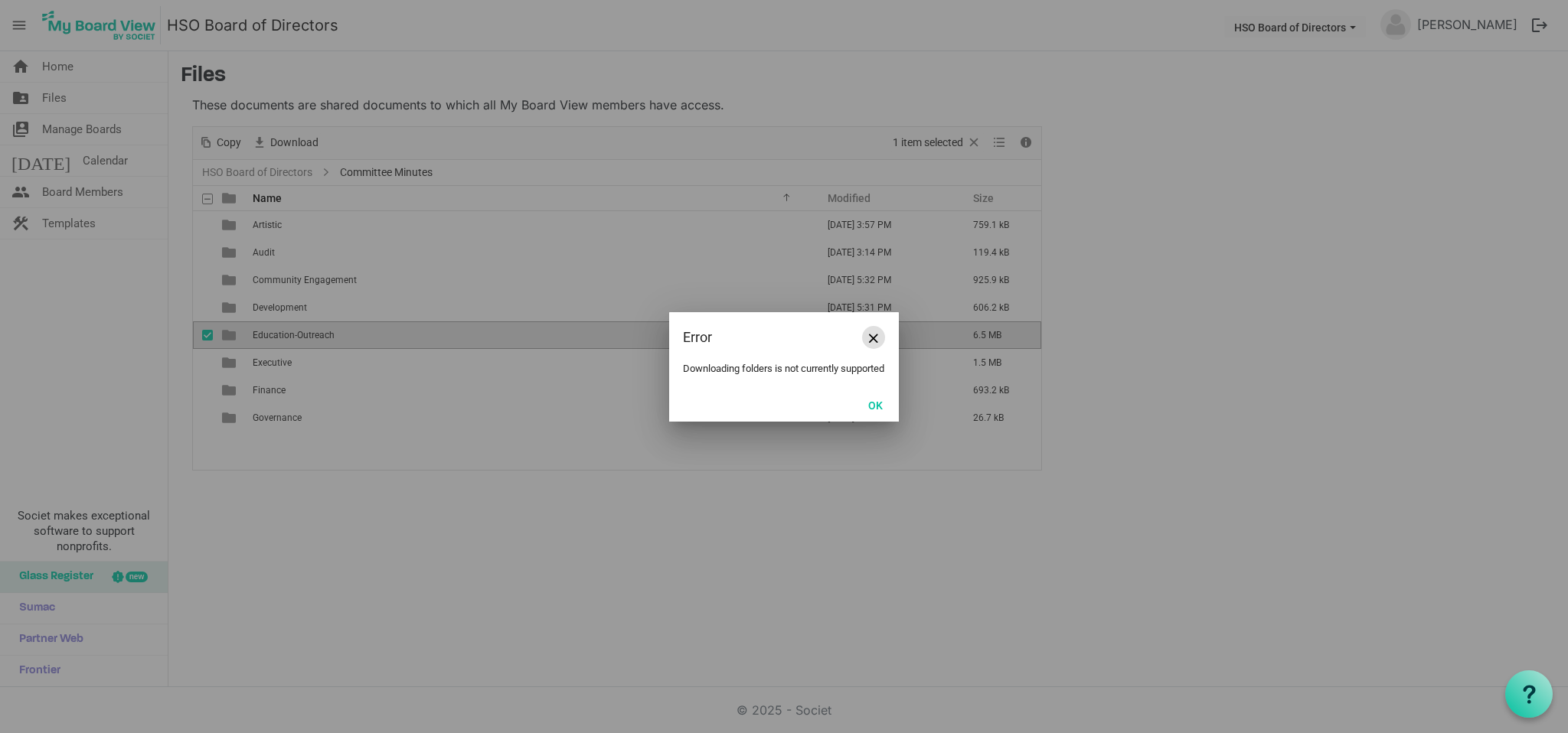
click at [872, 326] on button "Close" at bounding box center [873, 337] width 23 height 22
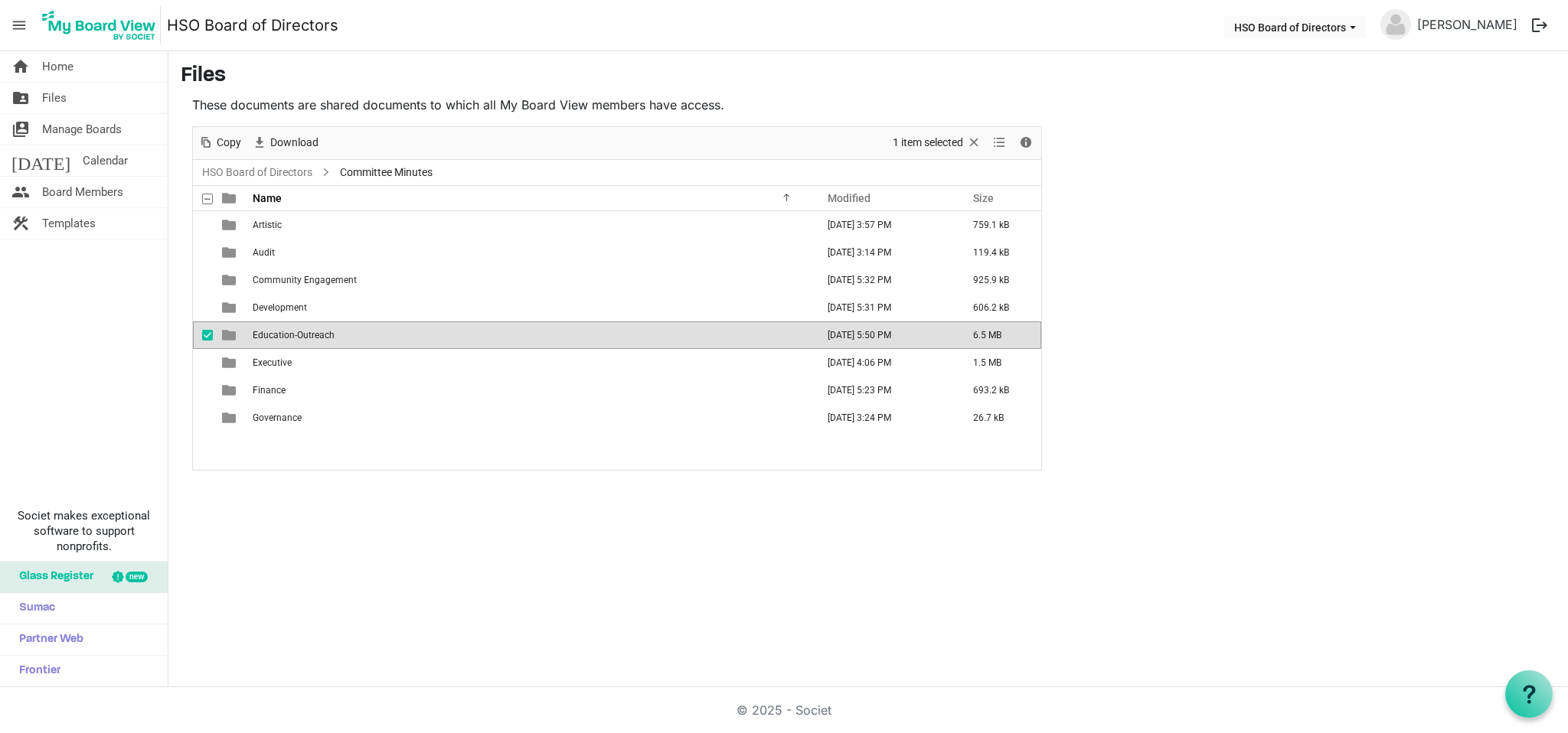
drag, startPoint x: 271, startPoint y: 732, endPoint x: 400, endPoint y: 333, distance: 419.3
click at [303, 142] on span "Download" at bounding box center [294, 142] width 52 height 19
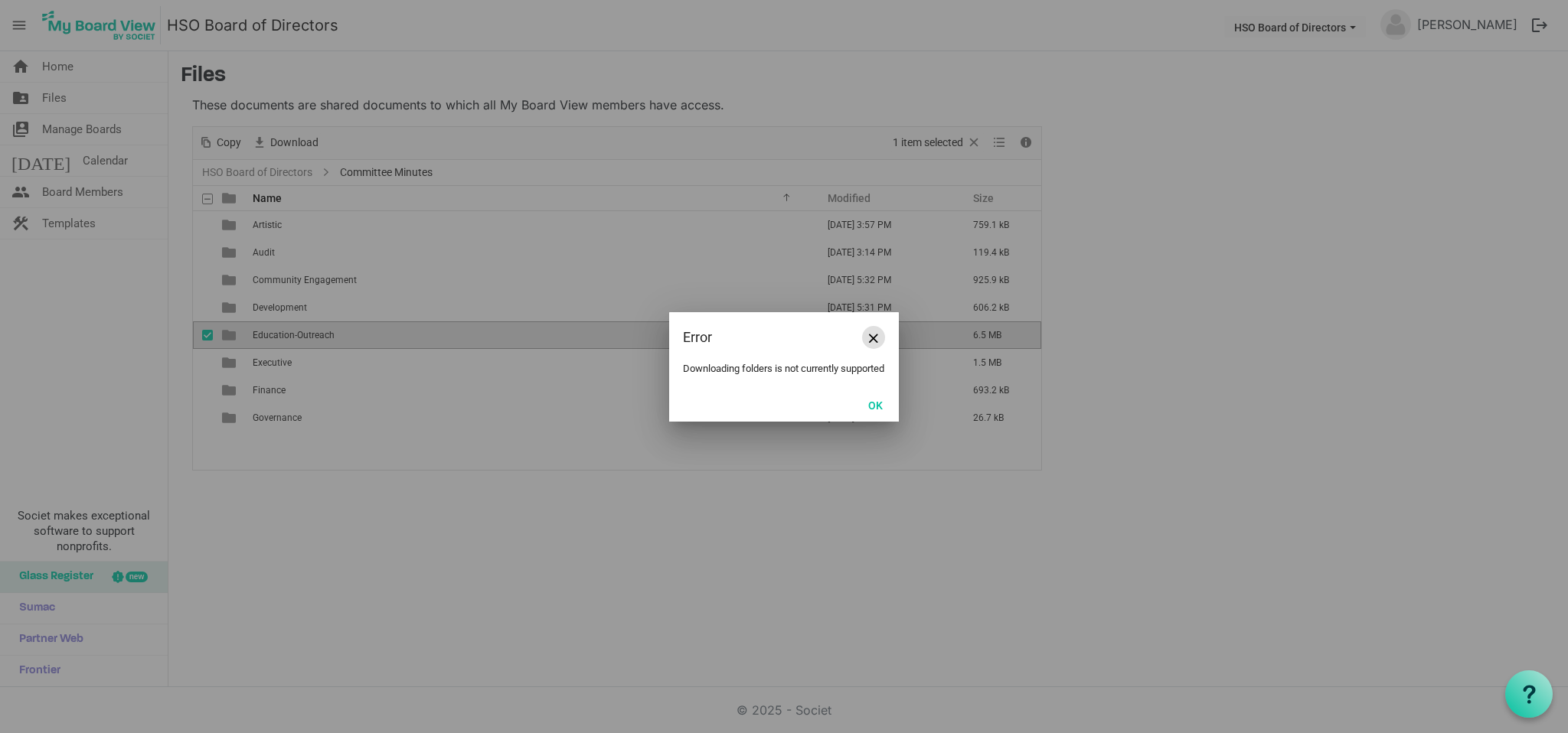
click at [873, 334] on span "Close" at bounding box center [874, 338] width 9 height 9
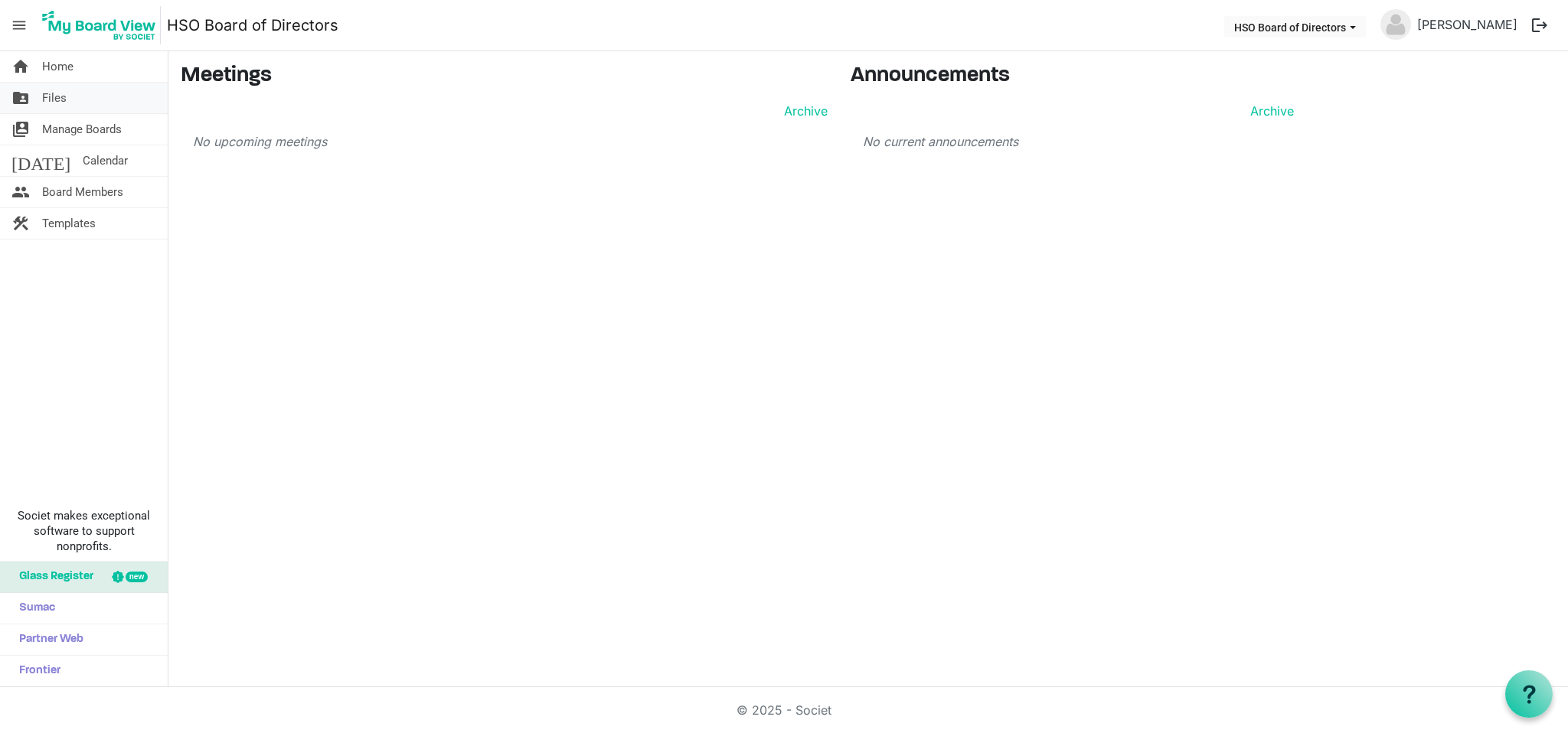
click at [68, 98] on link "folder_shared Files" at bounding box center [83, 97] width 168 height 31
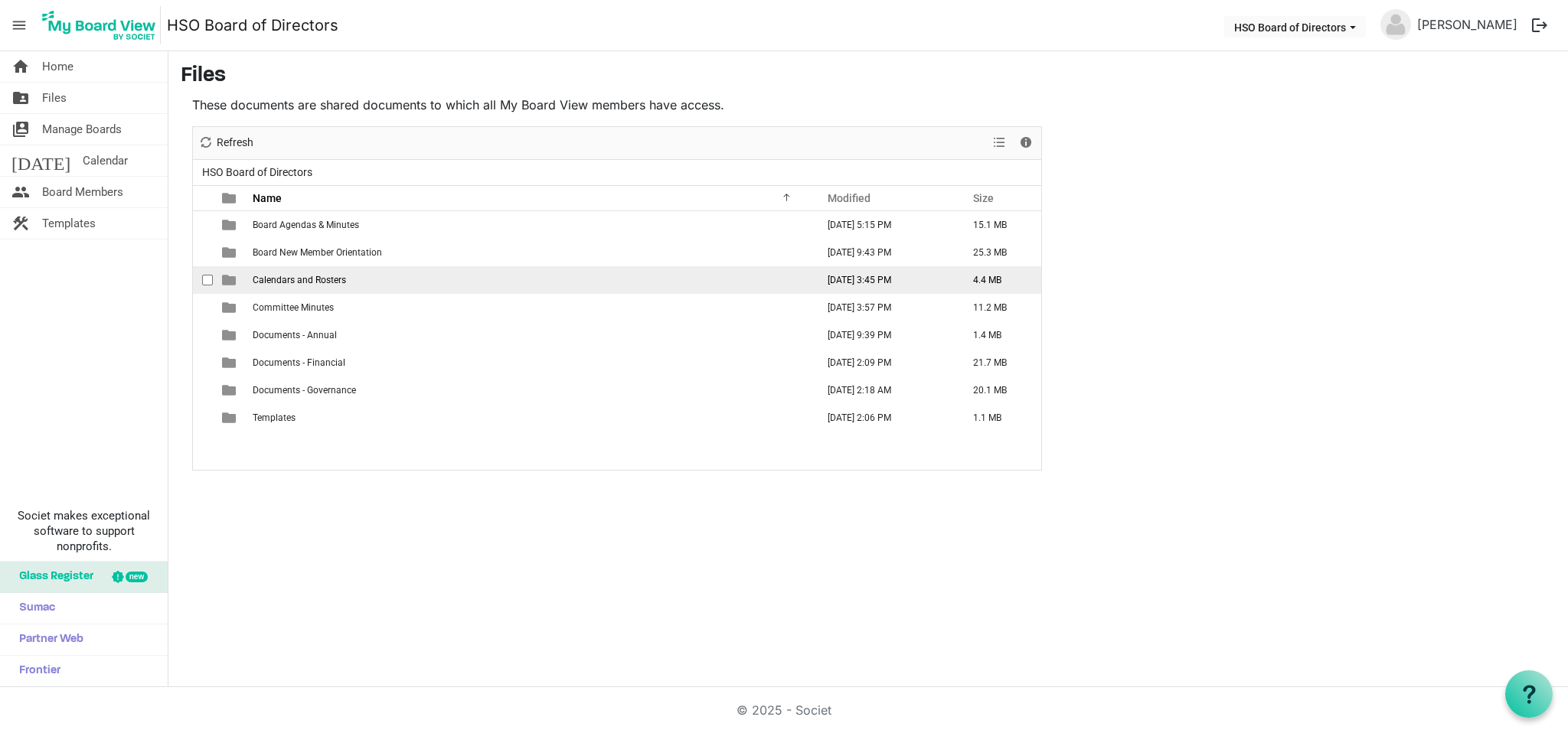
click at [206, 279] on span "checkbox" at bounding box center [207, 279] width 10 height 10
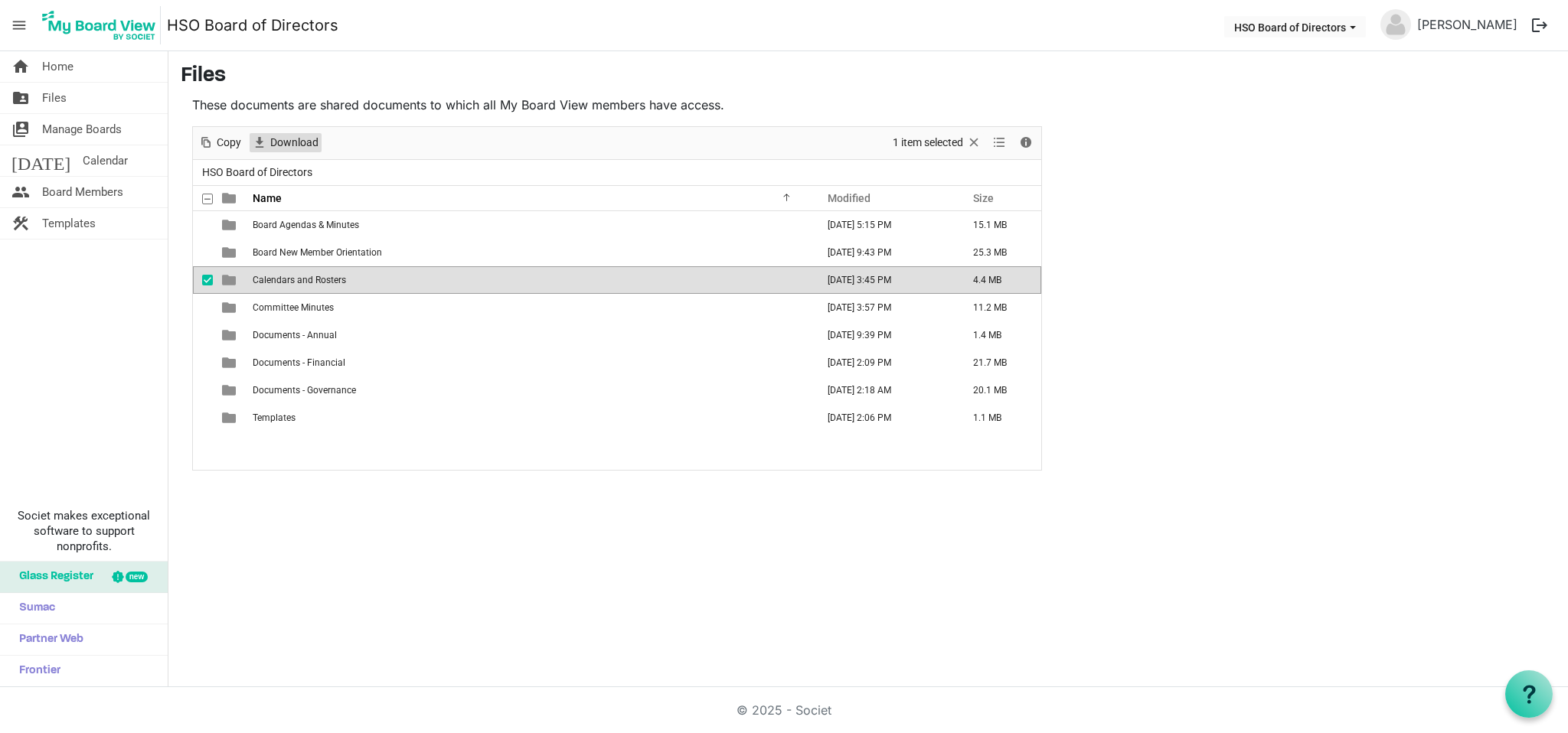
click at [277, 142] on span "Download" at bounding box center [294, 142] width 52 height 19
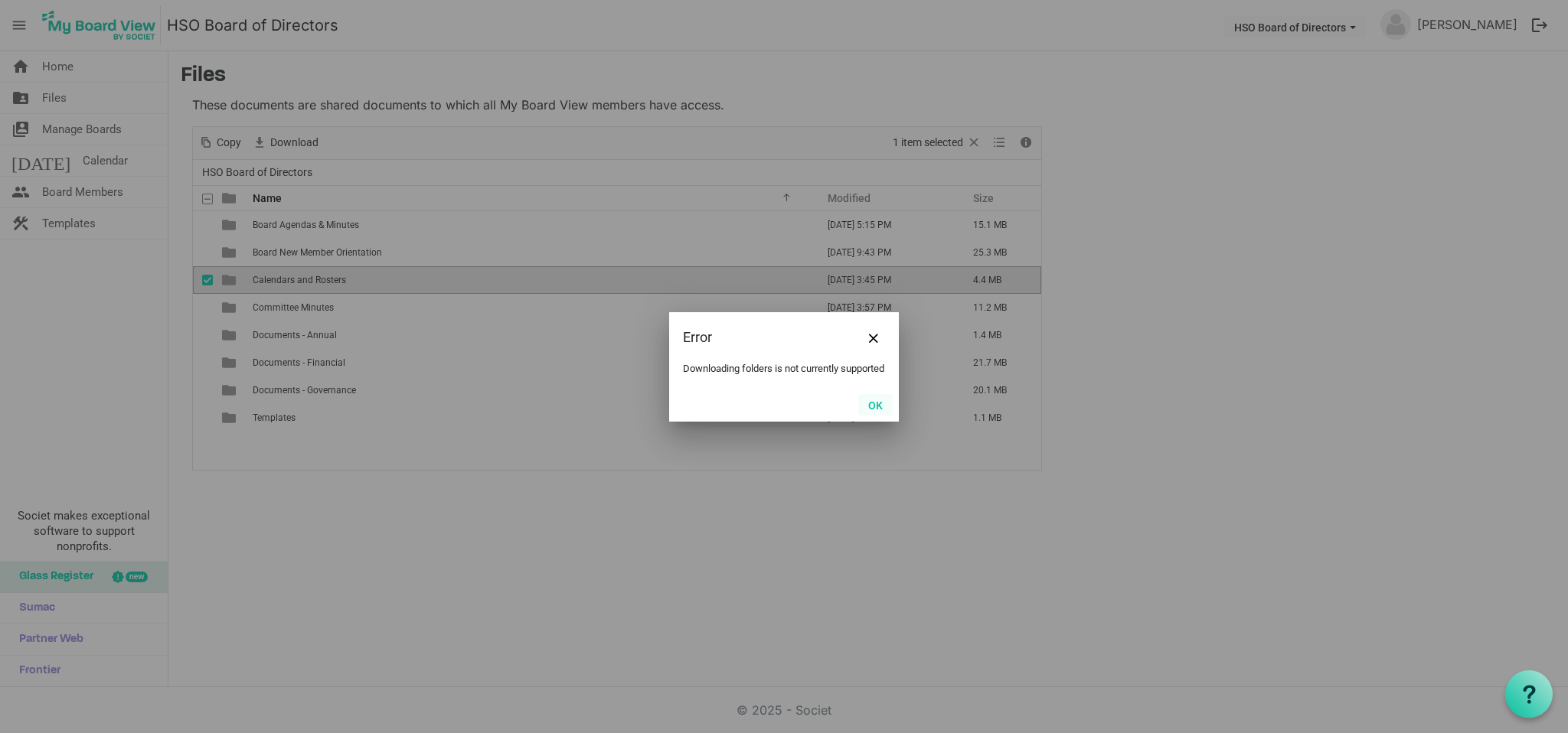
click at [875, 407] on button "OK" at bounding box center [875, 405] width 35 height 22
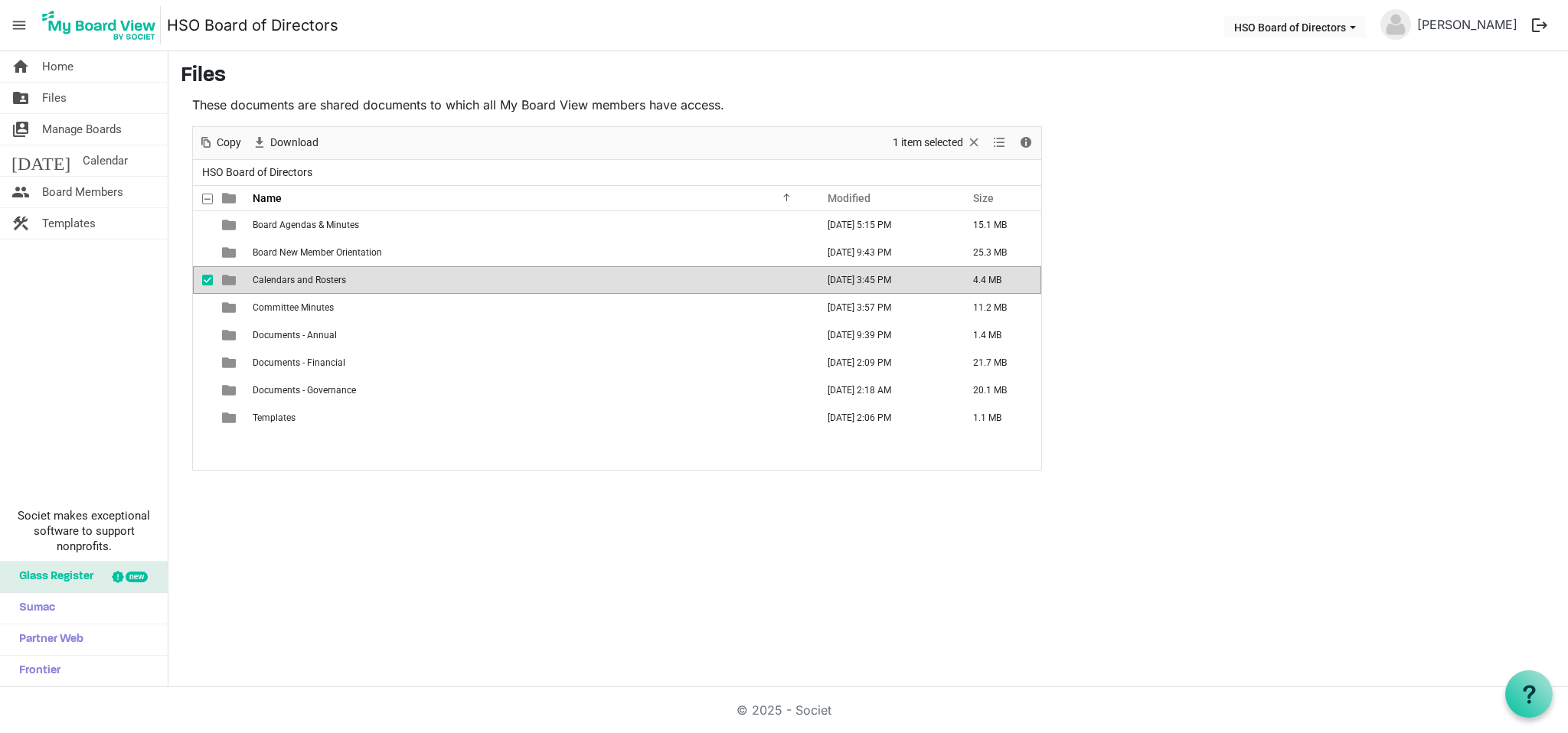
scroll to position [1, 0]
